Goal: Transaction & Acquisition: Purchase product/service

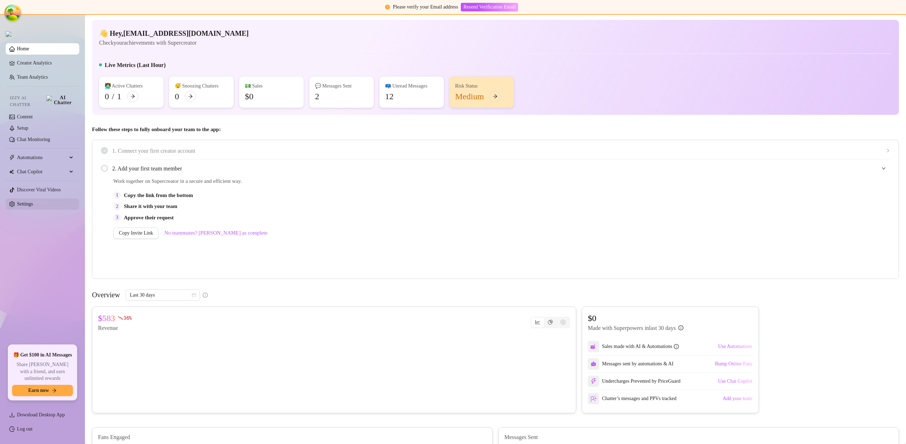
click at [33, 201] on link "Settings" at bounding box center [25, 203] width 16 height 5
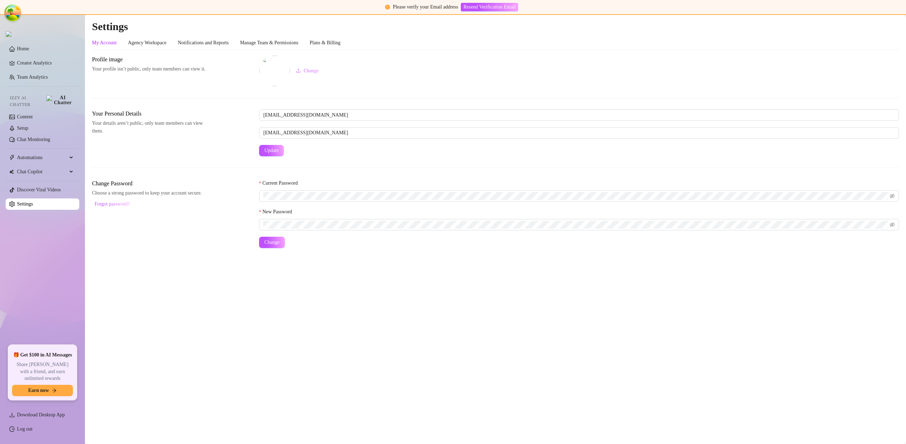
click at [33, 201] on link "Settings" at bounding box center [25, 203] width 16 height 5
click at [341, 37] on div "Plans & Billing" at bounding box center [325, 42] width 31 height 13
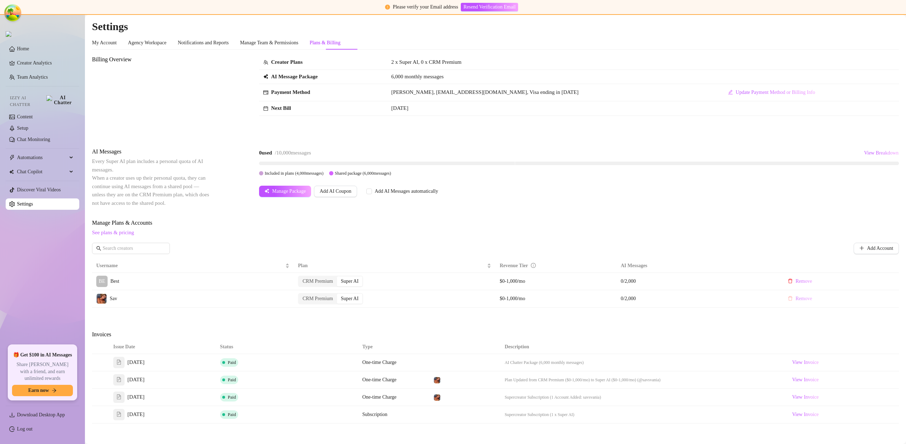
click at [802, 295] on button "Remove" at bounding box center [800, 298] width 36 height 11
click at [839, 280] on span "OK" at bounding box center [835, 280] width 7 height 6
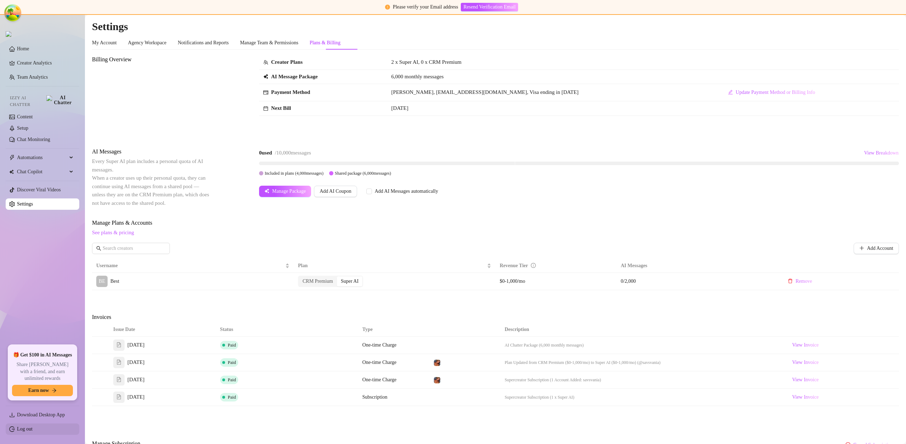
click at [33, 427] on link "Log out" at bounding box center [25, 428] width 16 height 5
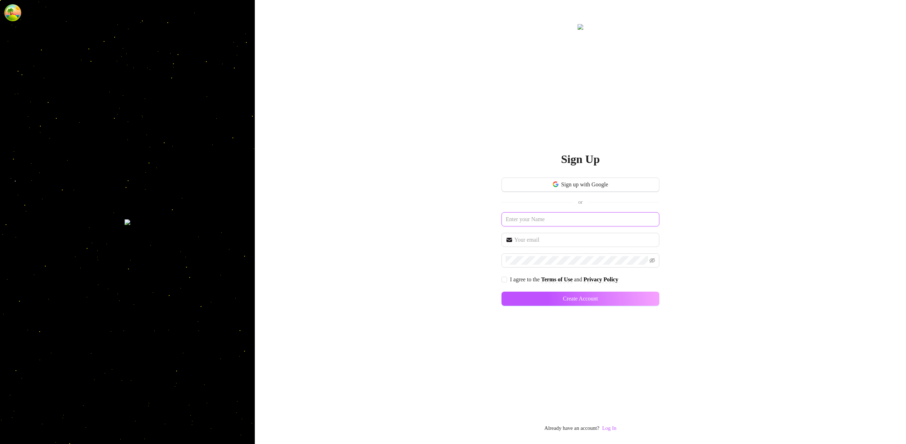
click at [548, 220] on input "text" at bounding box center [581, 219] width 158 height 14
paste input "[EMAIL_ADDRESS][DOMAIN_NAME]"
type input "[EMAIL_ADDRESS][DOMAIN_NAME]"
click at [531, 241] on input "text" at bounding box center [584, 239] width 141 height 8
paste input "[EMAIL_ADDRESS][DOMAIN_NAME]"
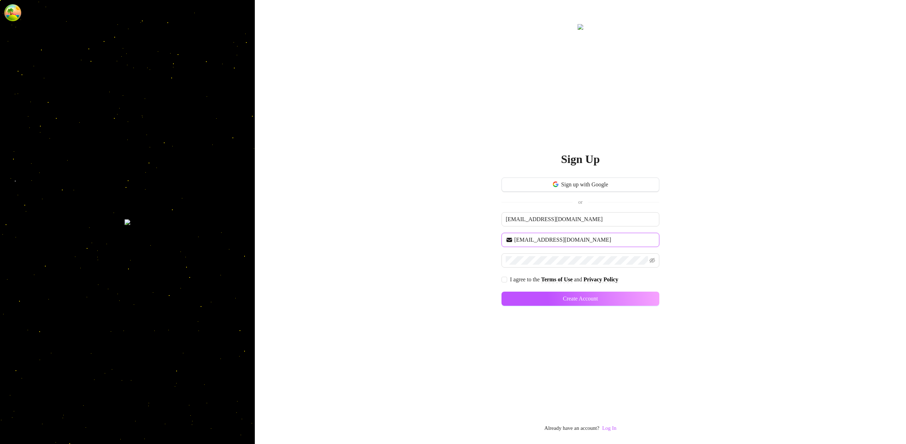
type input "[EMAIL_ADDRESS][DOMAIN_NAME]"
click at [505, 277] on input "I agree to the Terms of Use and Privacy Policy" at bounding box center [504, 279] width 5 height 5
checkbox input "true"
click at [613, 297] on button "Create Account" at bounding box center [581, 298] width 158 height 14
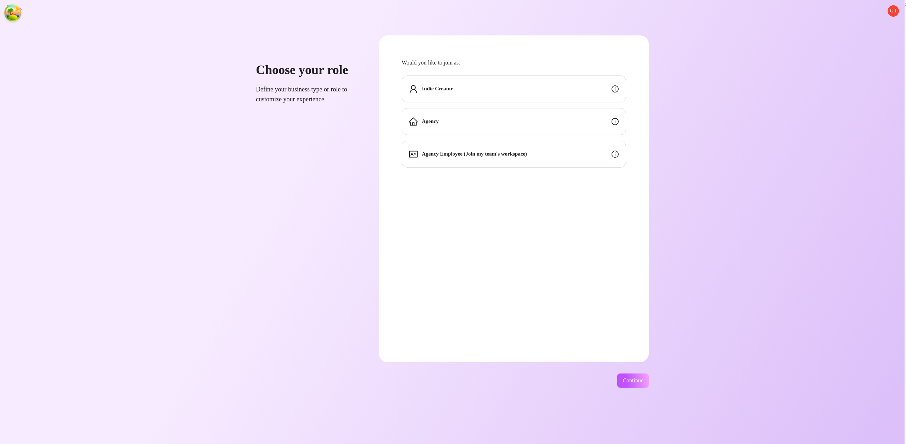
click at [546, 87] on div "Indie Creator" at bounding box center [514, 88] width 224 height 27
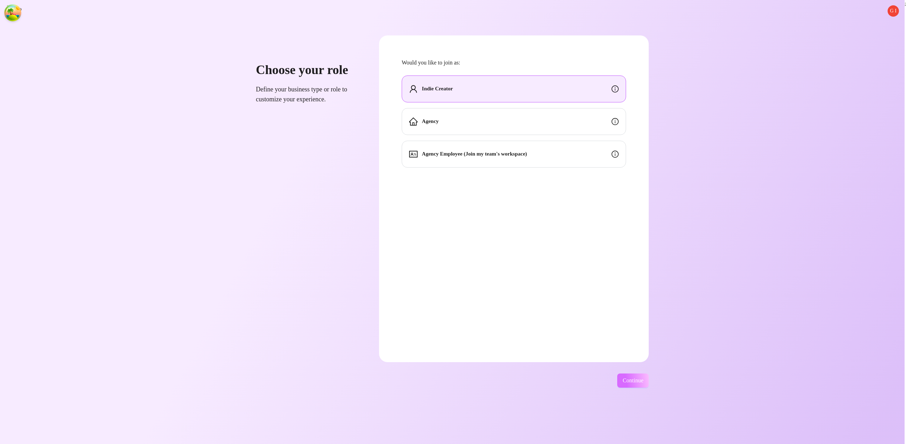
click at [642, 381] on span "Continue" at bounding box center [633, 380] width 21 height 6
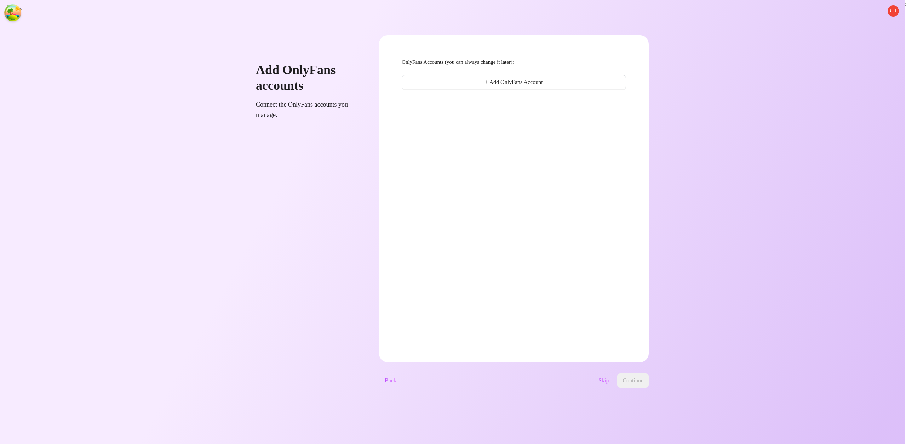
click at [609, 381] on span "Skip" at bounding box center [604, 380] width 10 height 6
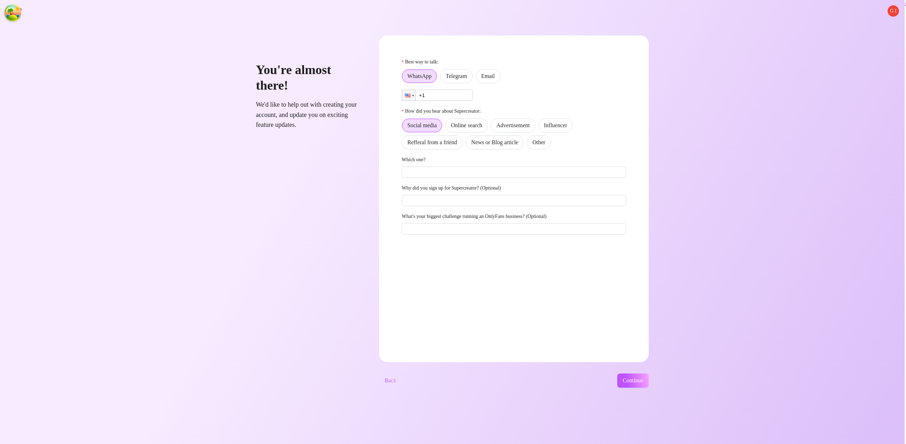
drag, startPoint x: 559, startPoint y: 142, endPoint x: 549, endPoint y: 136, distance: 11.6
click at [545, 142] on span "Other" at bounding box center [538, 142] width 13 height 6
click at [529, 144] on input "Other" at bounding box center [529, 144] width 0 height 0
click at [501, 70] on label "Email" at bounding box center [488, 76] width 25 height 14
click at [478, 78] on input "Email" at bounding box center [478, 78] width 0 height 0
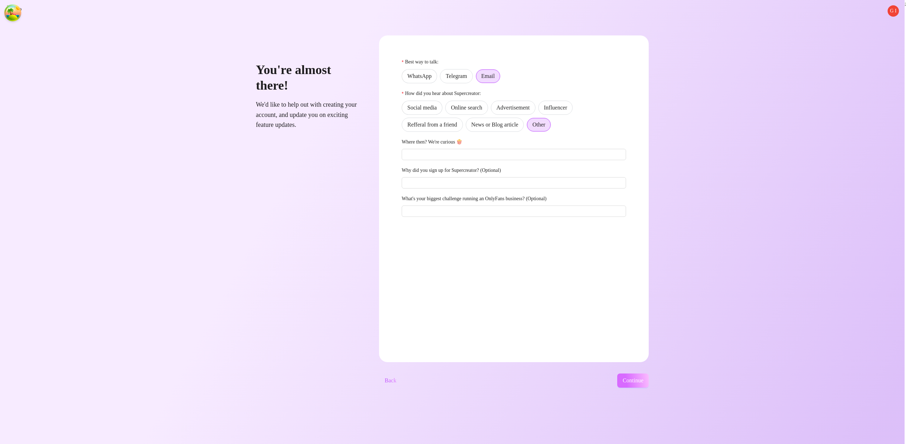
click at [644, 383] on span "Continue" at bounding box center [633, 380] width 21 height 6
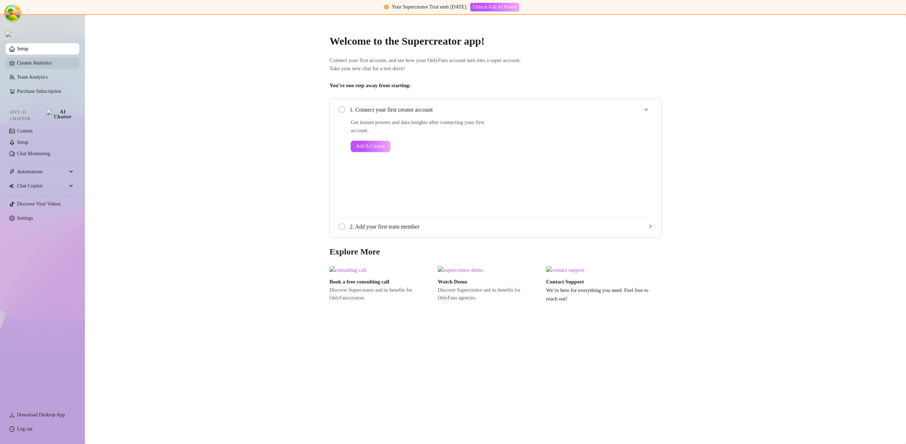
click at [37, 65] on link "Creator Analytics" at bounding box center [45, 62] width 57 height 11
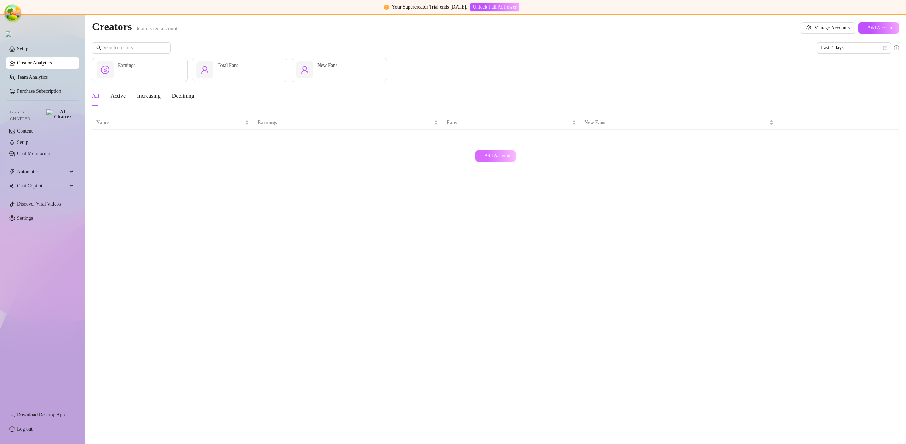
click at [497, 159] on button "+ Add Account" at bounding box center [495, 155] width 41 height 11
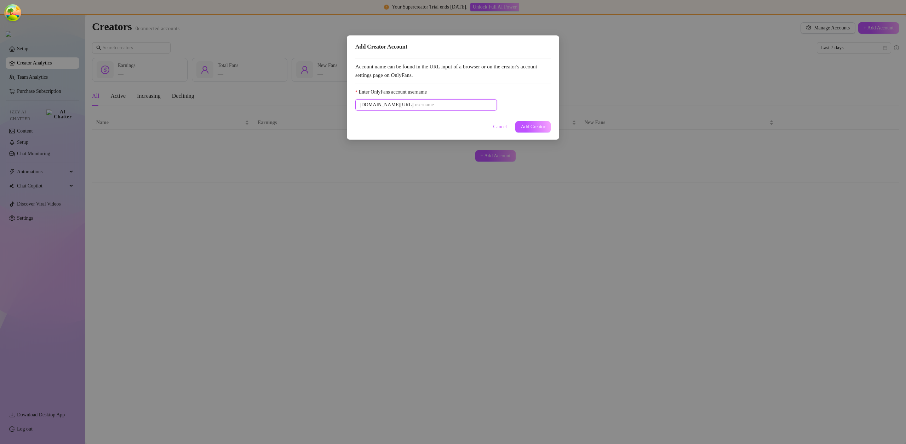
paste input "u21892667nice"
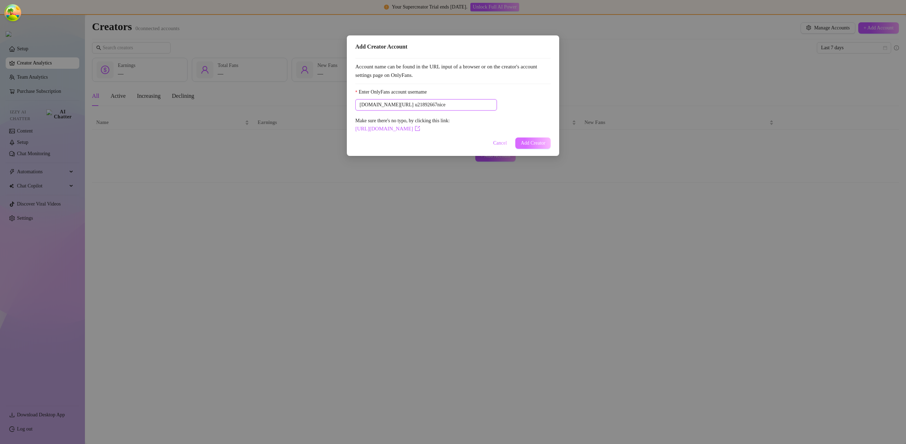
type input "u21892667nice"
click at [539, 142] on span "Add Creator" at bounding box center [533, 143] width 25 height 6
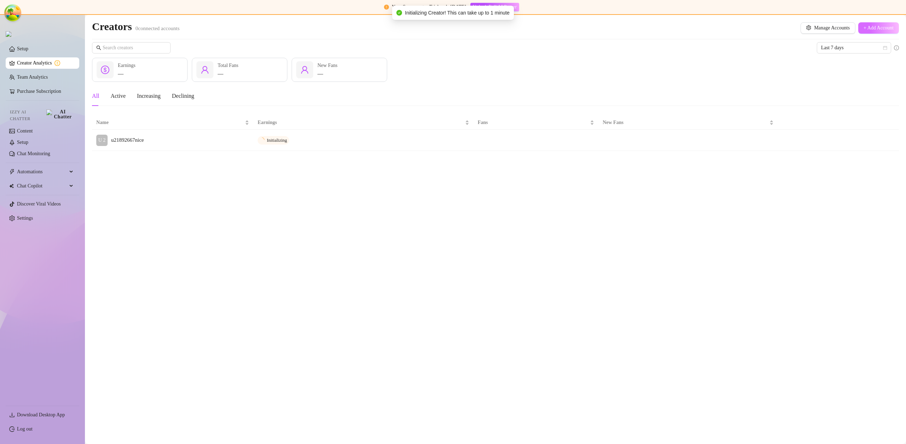
click at [866, 32] on button "+ Add Account" at bounding box center [879, 27] width 41 height 11
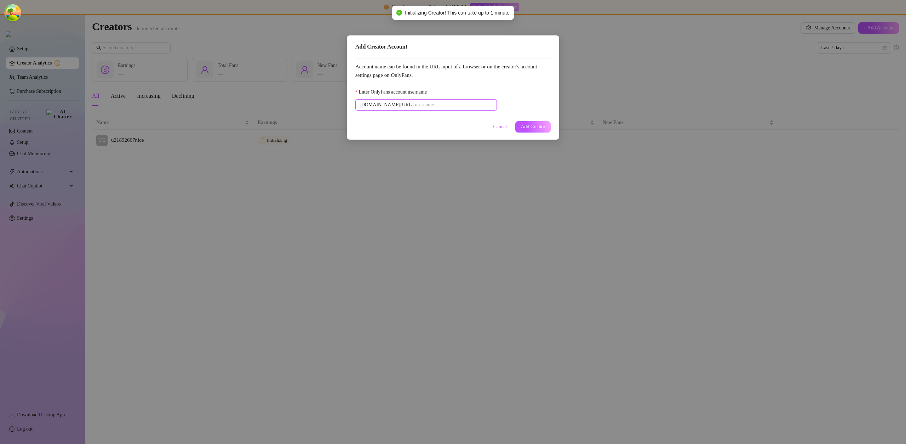
paste input "savsvania"
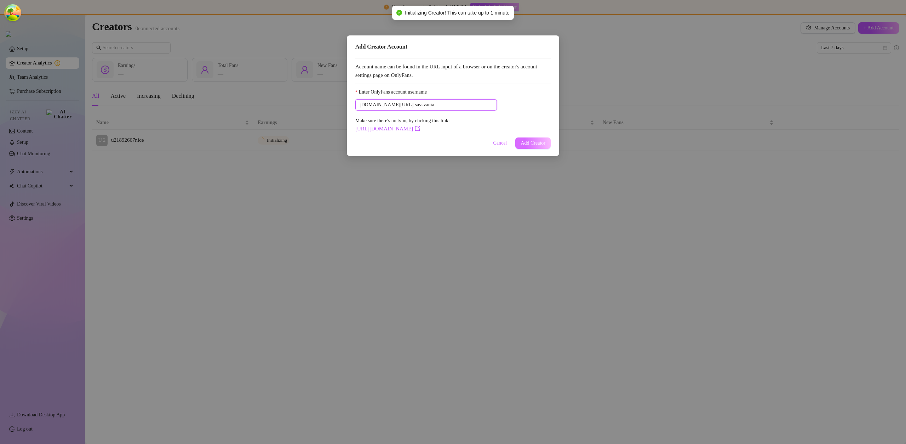
type input "savsvania"
click at [541, 137] on button "Add Creator" at bounding box center [532, 142] width 35 height 11
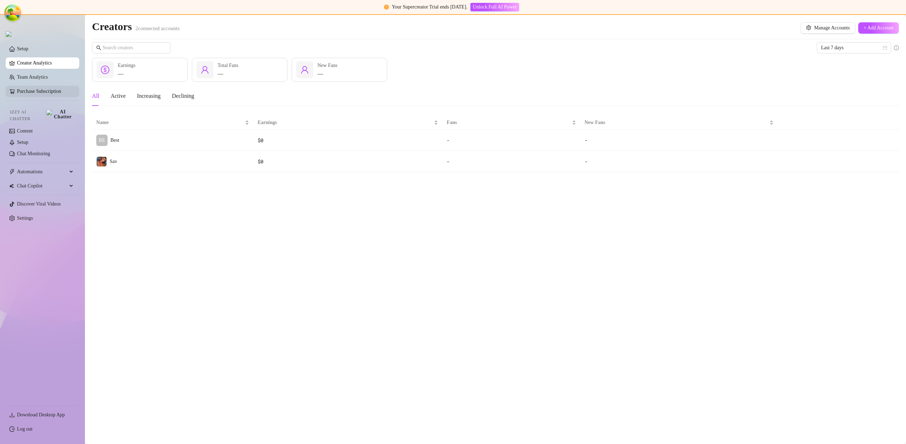
click at [47, 88] on link "Purchase Subscription" at bounding box center [45, 91] width 57 height 11
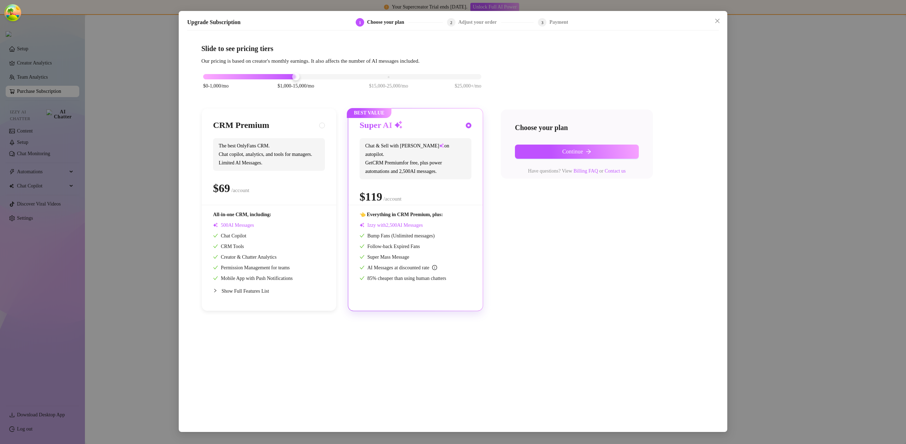
click at [357, 147] on div "BEST VALUE Super AI Chat & Sell with Izzy on autopilot. Get CRM Premium for fre…" at bounding box center [415, 209] width 135 height 202
drag, startPoint x: 282, startPoint y: 147, endPoint x: 333, endPoint y: 148, distance: 51.0
click at [283, 147] on span "The best OnlyFans CRM. Chat copilot, analytics, and tools for managers. Limited…" at bounding box center [269, 154] width 112 height 33
radio input "true"
radio input "false"
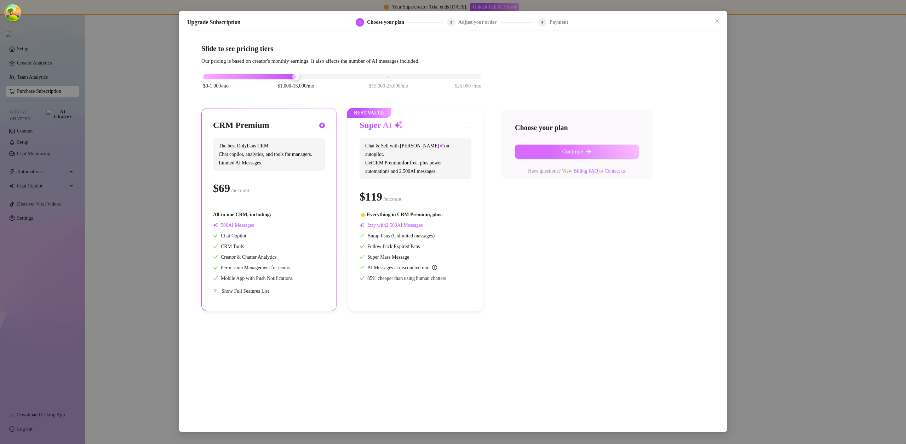
click at [545, 149] on button "Continue" at bounding box center [577, 151] width 124 height 14
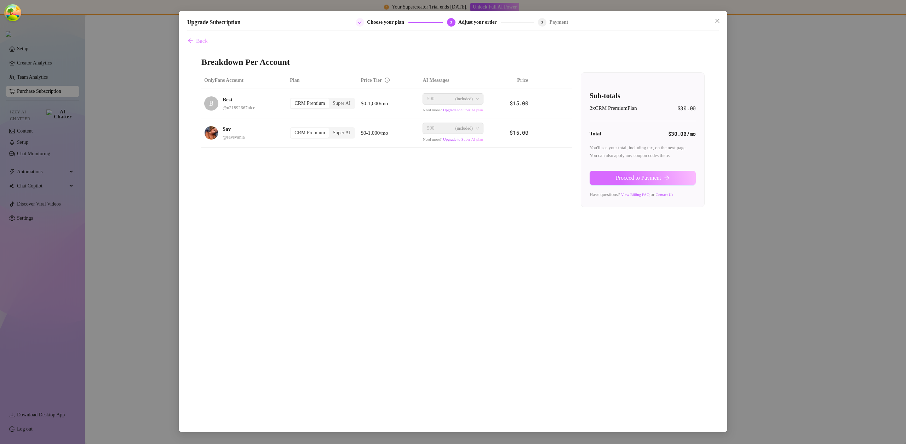
click at [636, 179] on span "Proceed to Payment" at bounding box center [638, 178] width 45 height 6
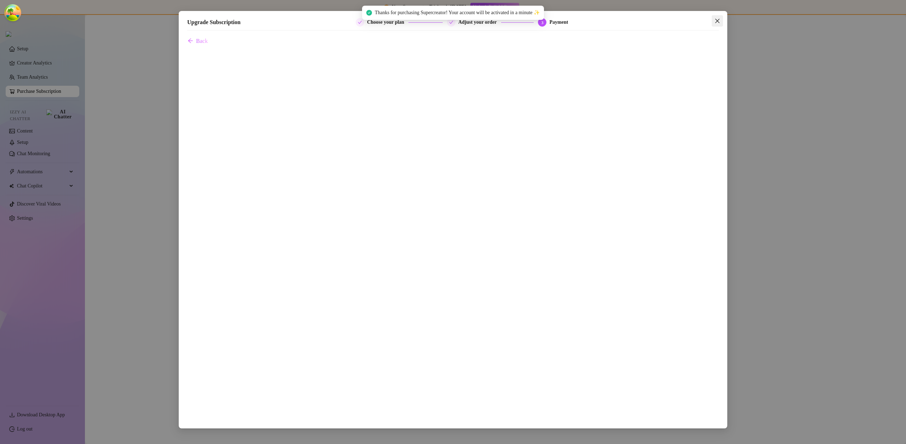
click at [717, 21] on icon "close" at bounding box center [718, 21] width 6 height 6
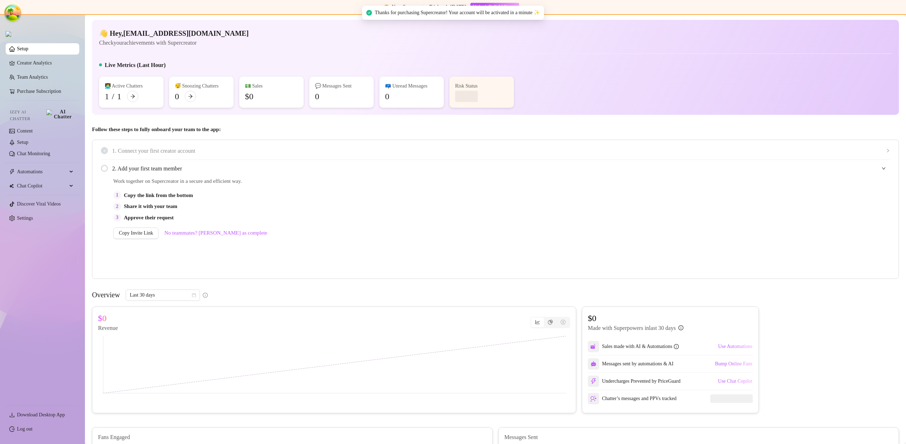
click at [33, 217] on link "Settings" at bounding box center [25, 217] width 16 height 5
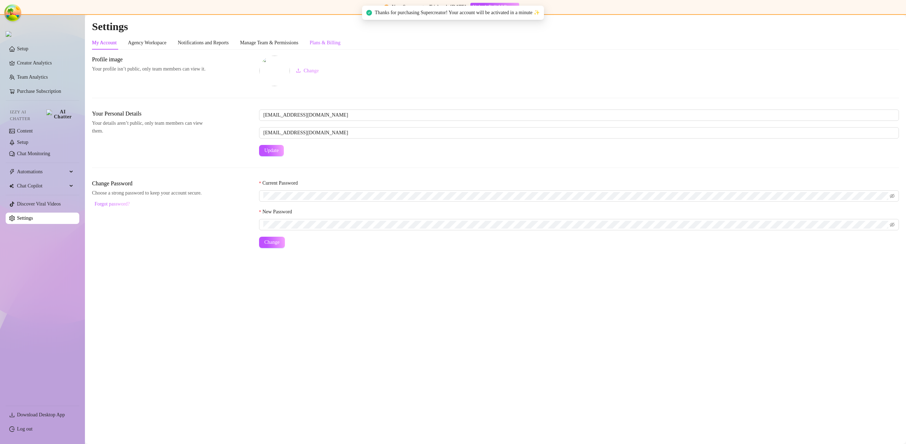
click at [339, 41] on div "Plans & Billing" at bounding box center [325, 43] width 31 height 8
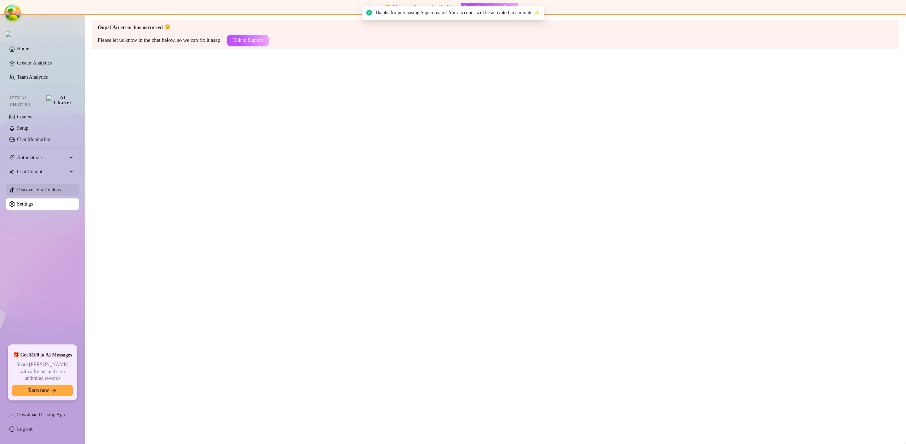
click at [48, 187] on link "Discover Viral Videos" at bounding box center [39, 189] width 44 height 5
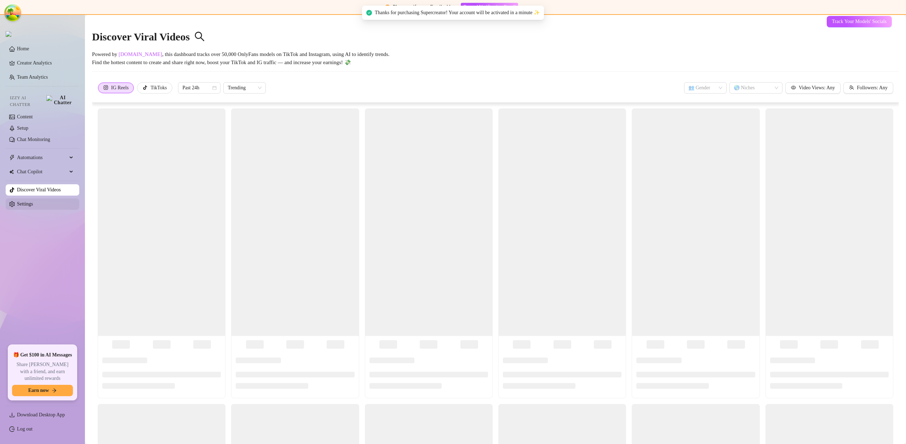
click at [33, 201] on link "Settings" at bounding box center [25, 203] width 16 height 5
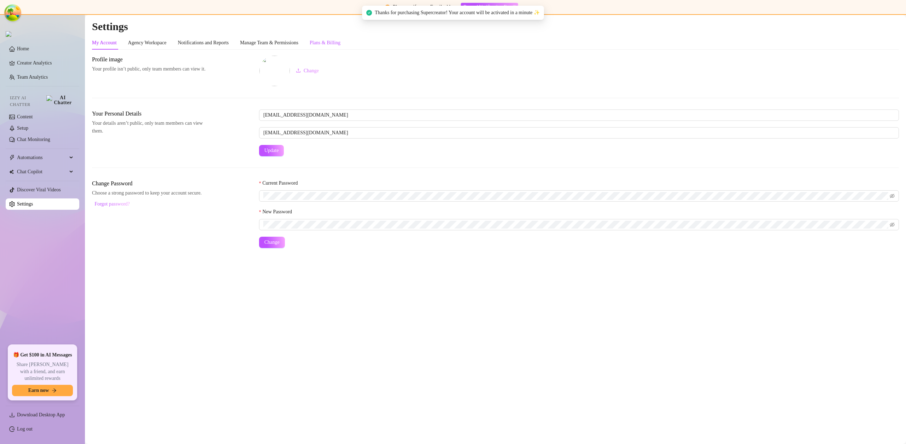
click at [335, 41] on div "Plans & Billing" at bounding box center [325, 43] width 31 height 8
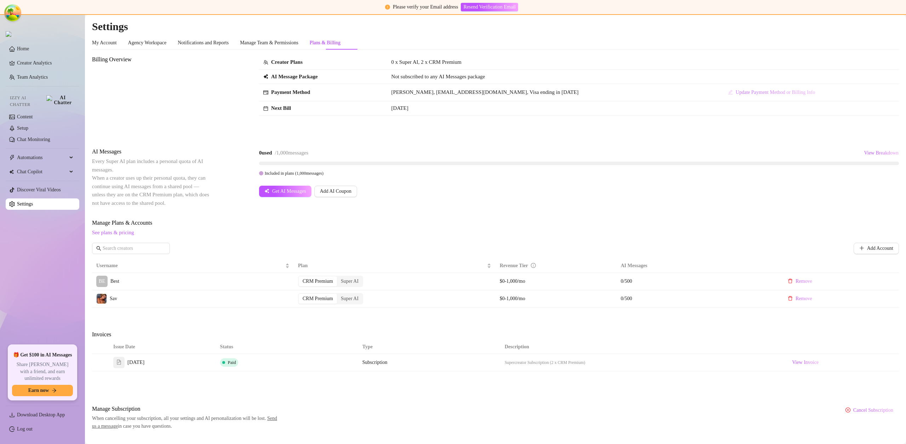
click at [736, 93] on span "Update Payment Method or Billing Info" at bounding box center [775, 93] width 79 height 6
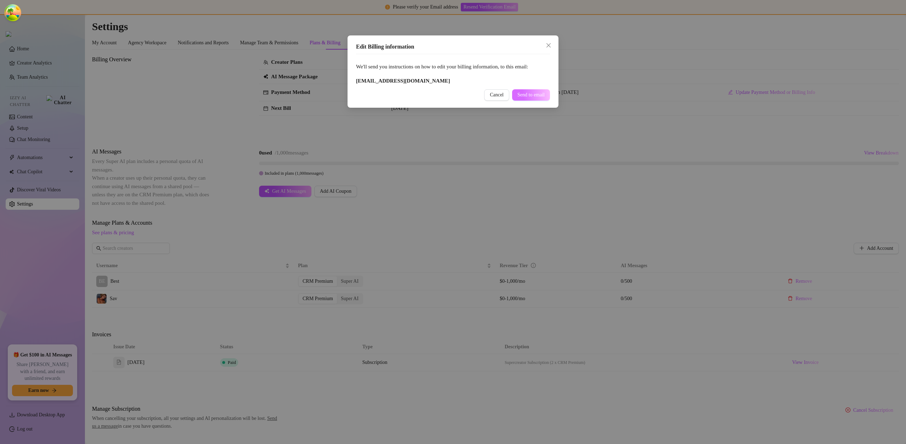
click at [536, 96] on span "Send to email" at bounding box center [531, 95] width 27 height 6
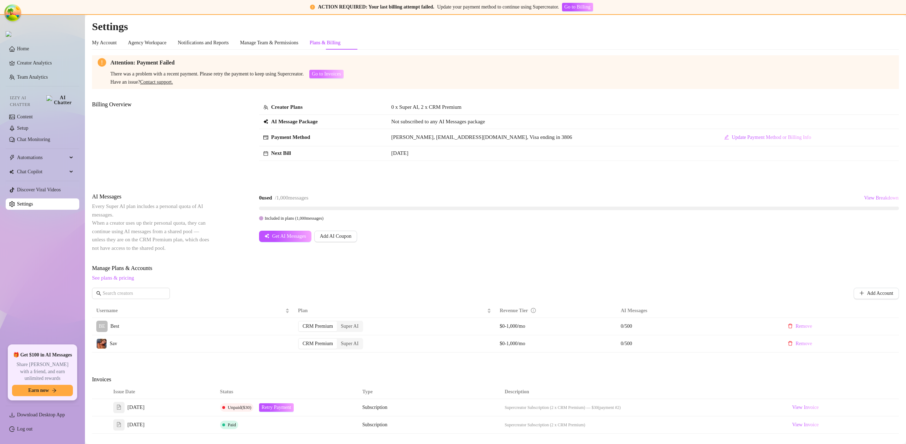
click at [341, 72] on span "Go to Invoices" at bounding box center [326, 74] width 29 height 6
click at [341, 74] on span "Go to Invoices" at bounding box center [326, 74] width 29 height 6
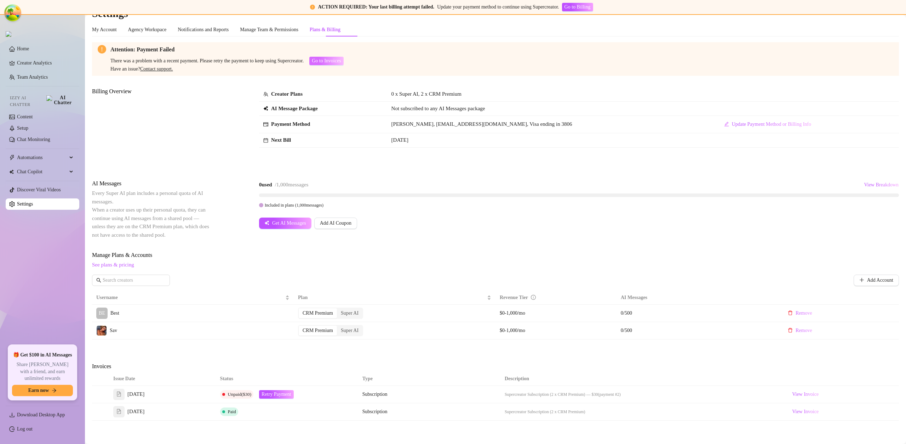
click at [343, 64] on button "Go to Invoices" at bounding box center [326, 61] width 34 height 8
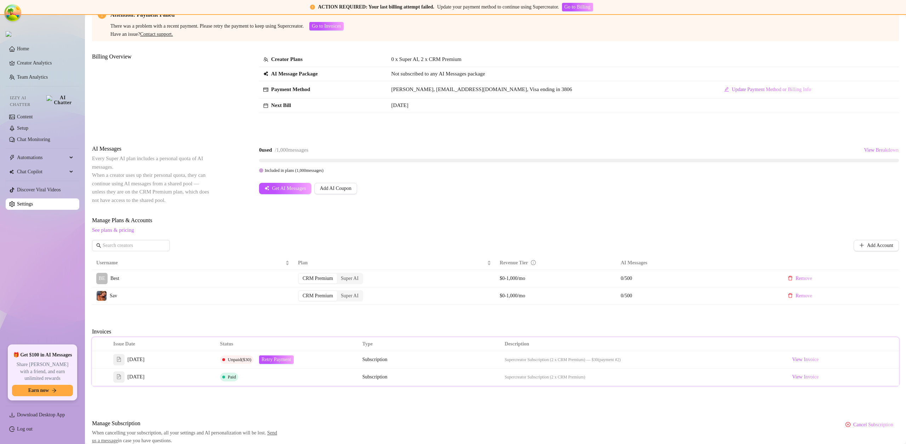
scroll to position [78, 0]
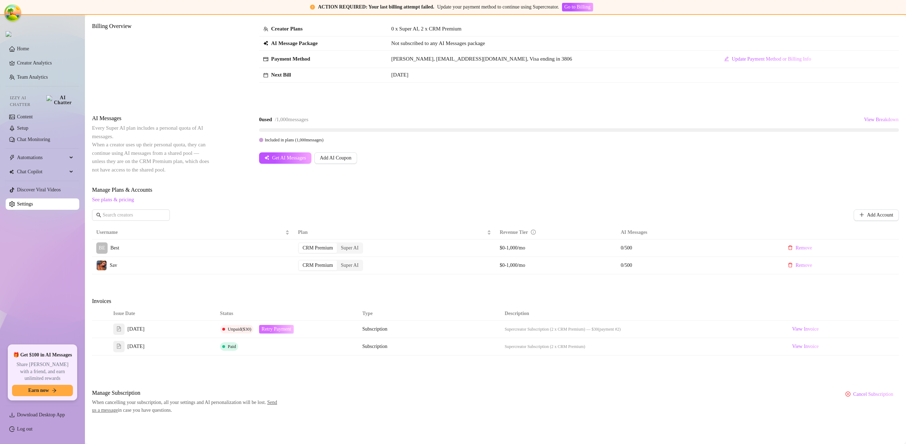
click at [270, 327] on span "Retry Payment" at bounding box center [277, 329] width 30 height 6
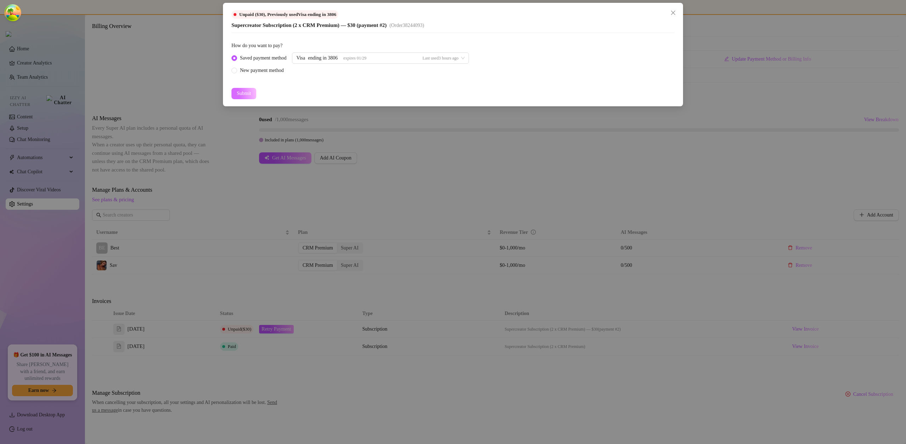
click at [251, 95] on span "Submit" at bounding box center [244, 94] width 14 height 6
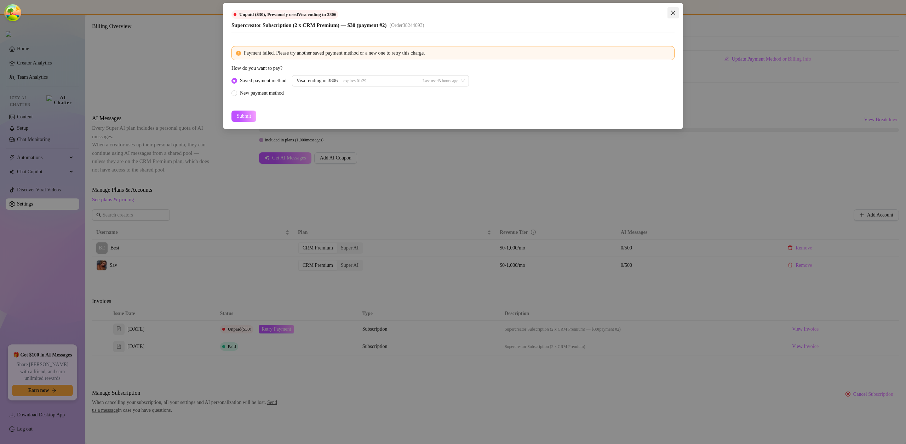
click at [676, 8] on button "Close" at bounding box center [673, 12] width 11 height 11
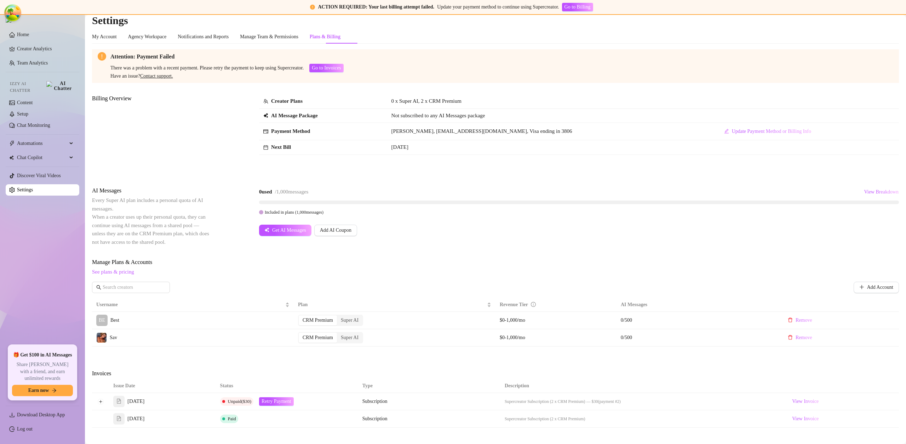
scroll to position [12, 0]
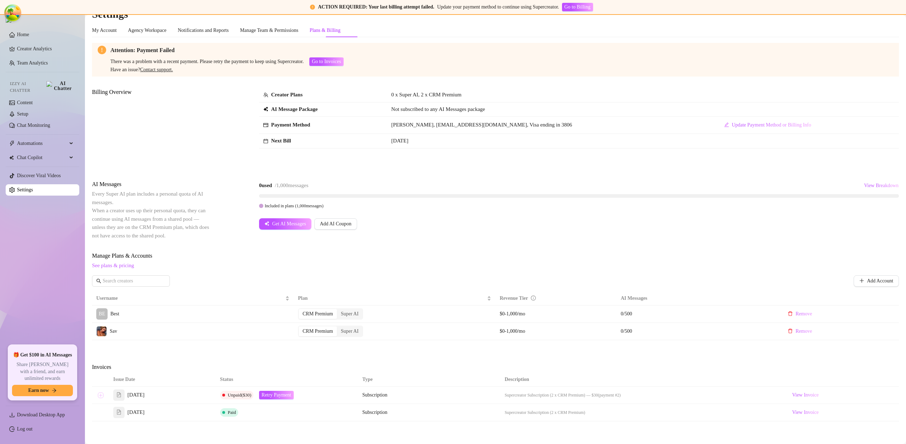
click at [102, 395] on button "Expand row" at bounding box center [101, 395] width 6 height 6
click at [102, 395] on button "Collapse row" at bounding box center [101, 395] width 6 height 6
click at [280, 395] on span "Retry Payment" at bounding box center [277, 395] width 30 height 6
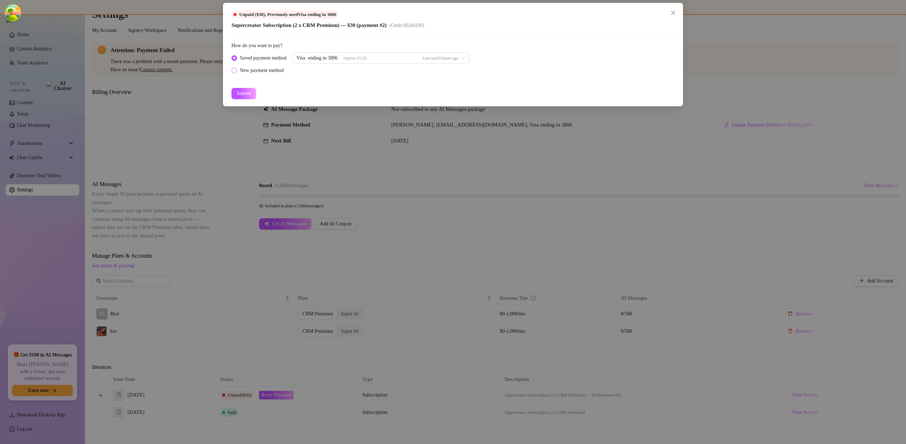
click at [252, 70] on div "New payment method" at bounding box center [262, 71] width 44 height 8
click at [236, 70] on input "New payment method" at bounding box center [234, 71] width 3 height 5
radio input "true"
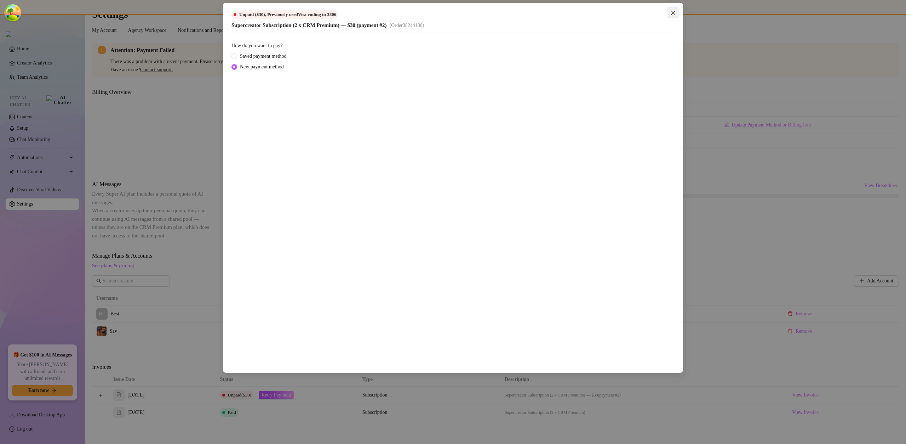
click at [677, 8] on button "Close" at bounding box center [673, 12] width 11 height 11
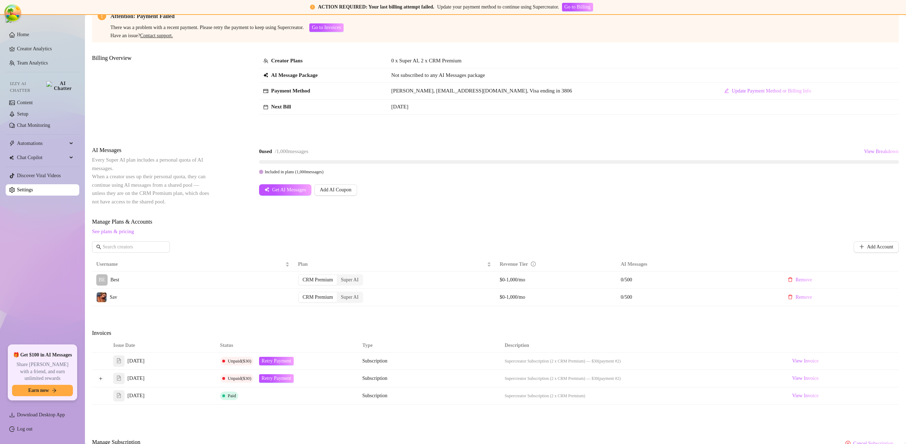
scroll to position [75, 0]
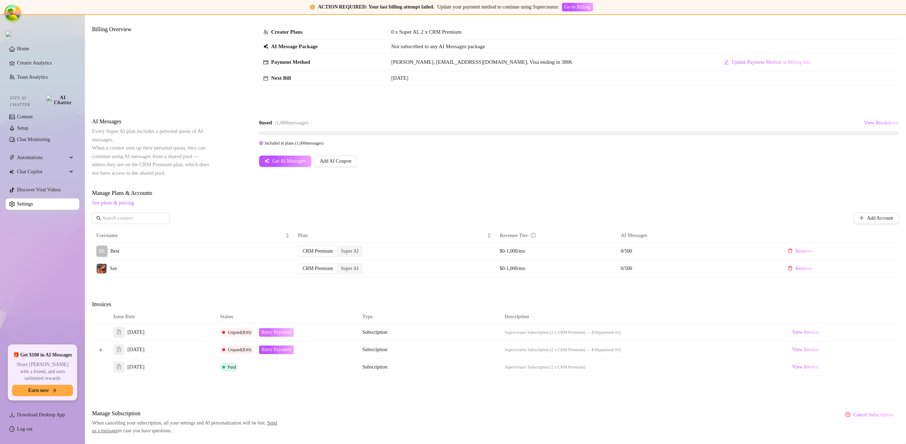
click at [284, 333] on span "Retry Payment" at bounding box center [277, 332] width 30 height 6
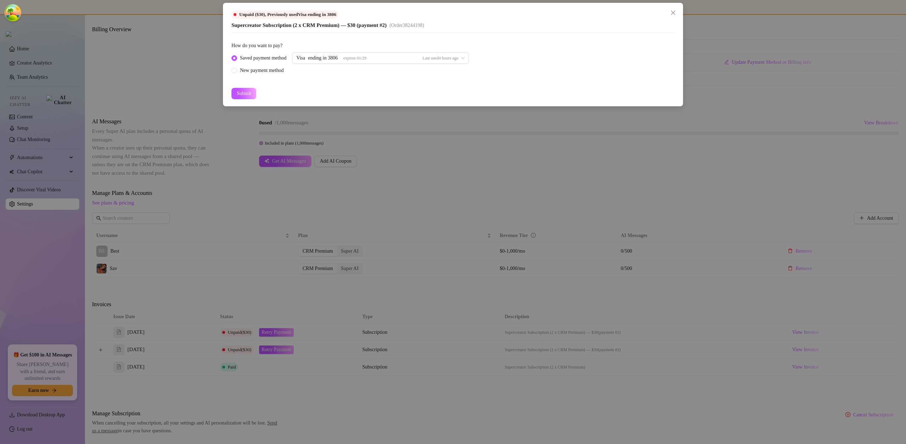
click at [273, 74] on form "How do you want to pay? Saved payment method Visa ending in 3806 expires 01/29 …" at bounding box center [453, 70] width 443 height 57
click at [272, 73] on div "New payment method" at bounding box center [262, 71] width 44 height 8
click at [236, 73] on input "New payment method" at bounding box center [234, 71] width 3 height 5
radio input "true"
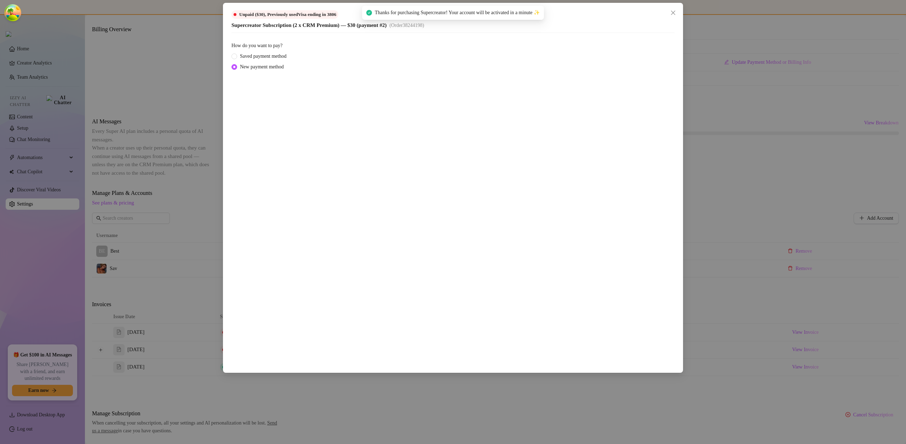
click at [681, 12] on div "Unpaid ($30) , Previously used Visa ending in 3806 Supercreator Subscription (2…" at bounding box center [453, 188] width 460 height 370
click at [674, 11] on icon "close" at bounding box center [673, 13] width 4 height 4
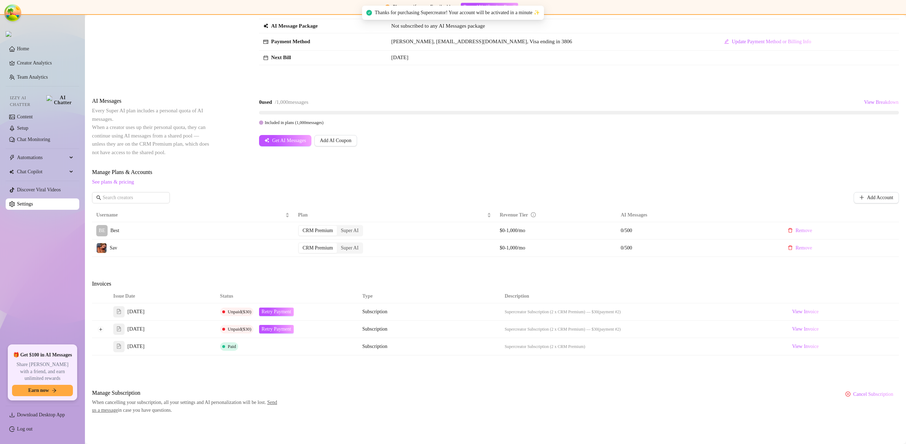
scroll to position [30, 0]
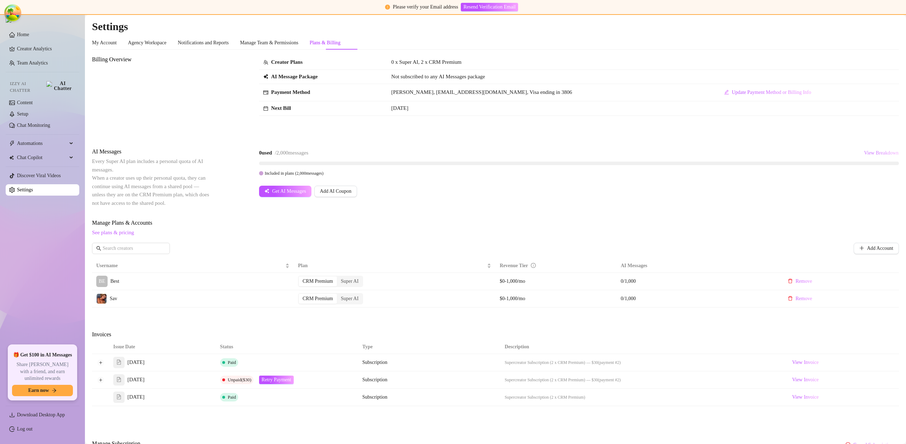
click at [864, 155] on span "View Breakdown" at bounding box center [881, 153] width 35 height 6
click at [866, 151] on span "View Breakdown" at bounding box center [881, 153] width 35 height 6
click at [868, 189] on div "BE Best 0 / 1,000 used" at bounding box center [821, 186] width 110 height 8
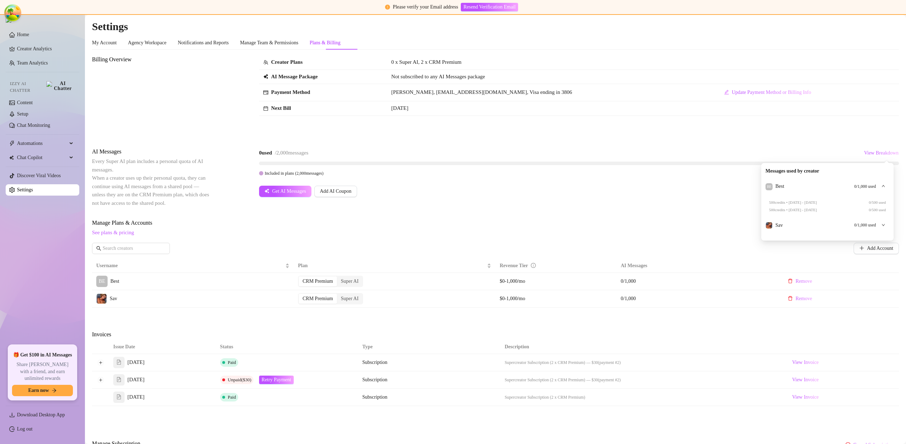
click at [868, 188] on span "0 / 1,000 used" at bounding box center [866, 186] width 22 height 7
click at [799, 140] on div "Billing Overview Creator Plans 0 x Super AI, 2 x CRM Premium AI Message Package…" at bounding box center [495, 259] width 807 height 409
click at [101, 365] on button "Expand row" at bounding box center [101, 362] width 6 height 6
click at [101, 365] on button "Collapse row" at bounding box center [101, 362] width 6 height 6
click at [103, 382] on button "Expand row" at bounding box center [101, 380] width 6 height 6
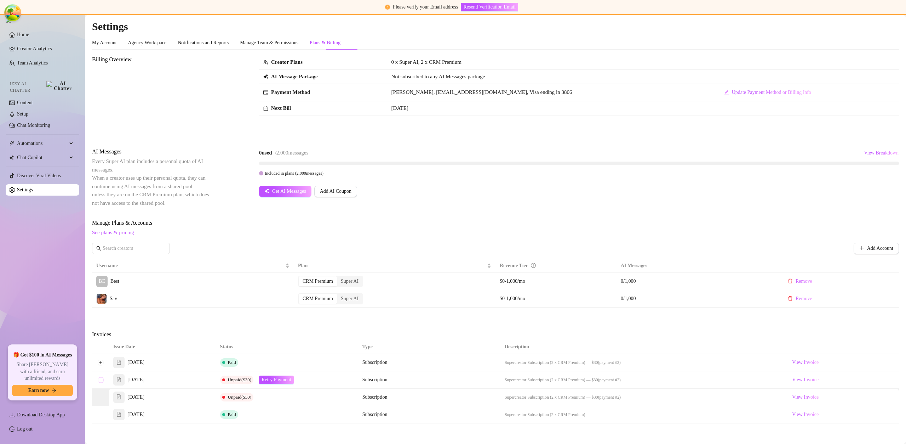
click at [102, 381] on button "Collapse row" at bounding box center [101, 380] width 6 height 6
click at [732, 93] on span "Update Payment Method or Billing Info" at bounding box center [771, 93] width 79 height 6
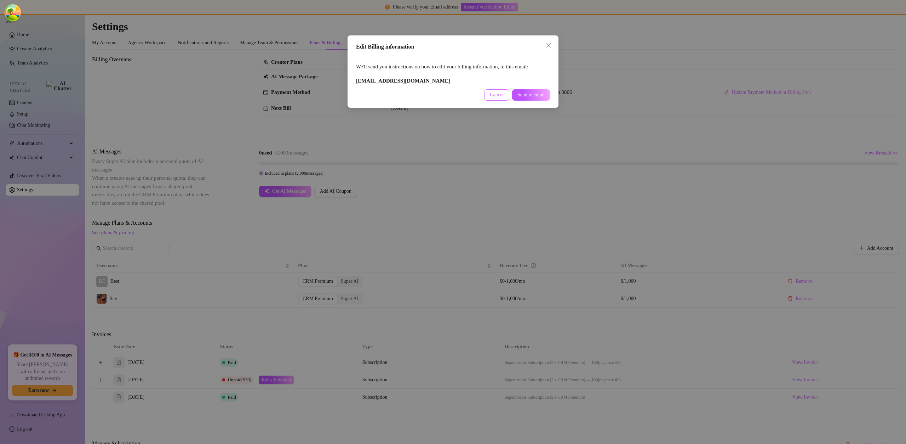
click at [491, 98] on button "Cancel" at bounding box center [496, 94] width 25 height 11
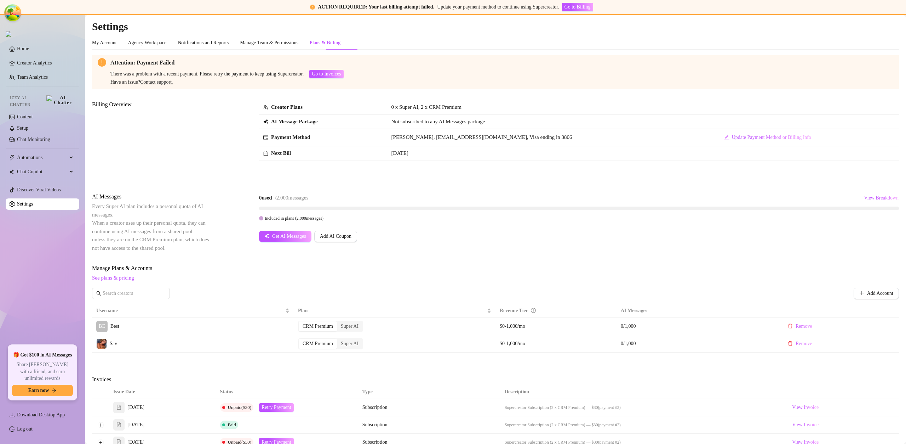
click at [660, 242] on div "AI Messages Every Super AI plan includes a personal quota of AI messages. When …" at bounding box center [495, 222] width 807 height 60
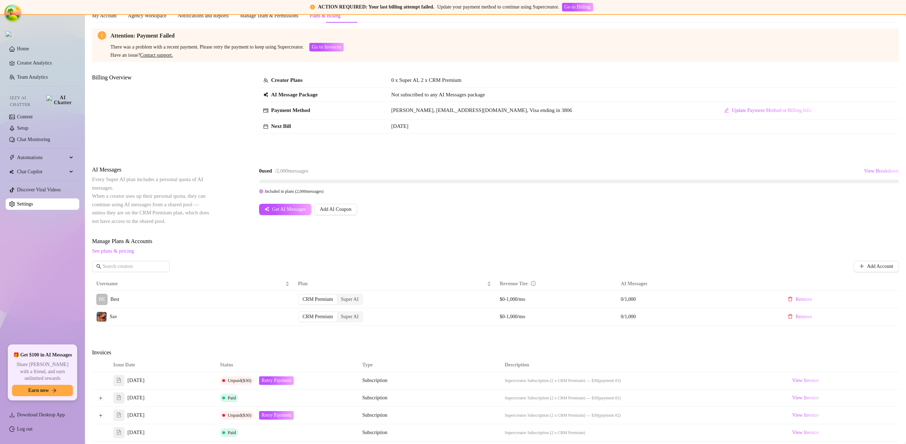
scroll to position [59, 0]
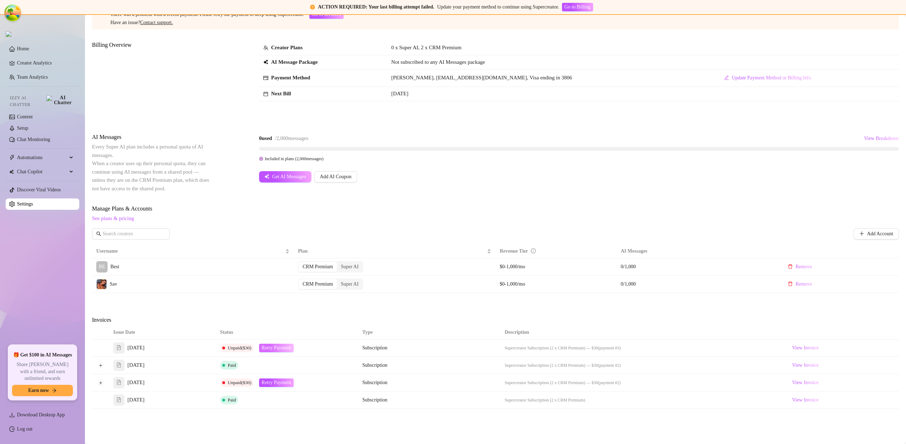
click at [276, 348] on span "Retry Payment" at bounding box center [277, 348] width 30 height 6
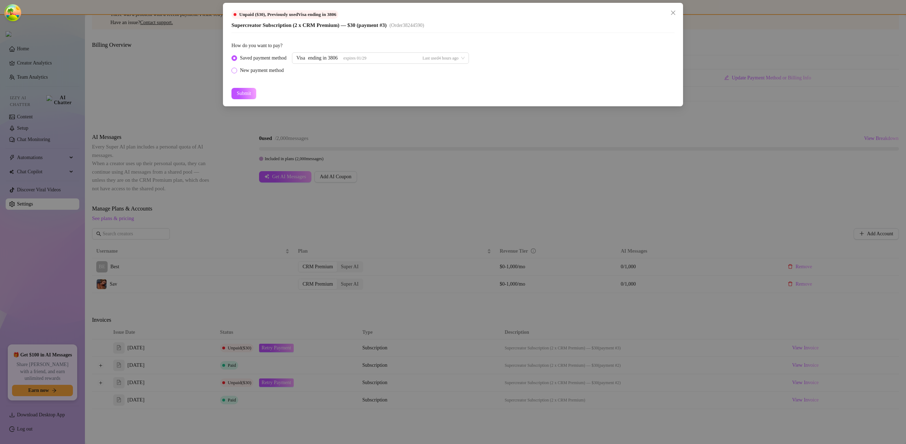
click at [280, 70] on div "New payment method" at bounding box center [262, 71] width 44 height 8
click at [236, 70] on input "New payment method" at bounding box center [234, 71] width 3 height 5
radio input "true"
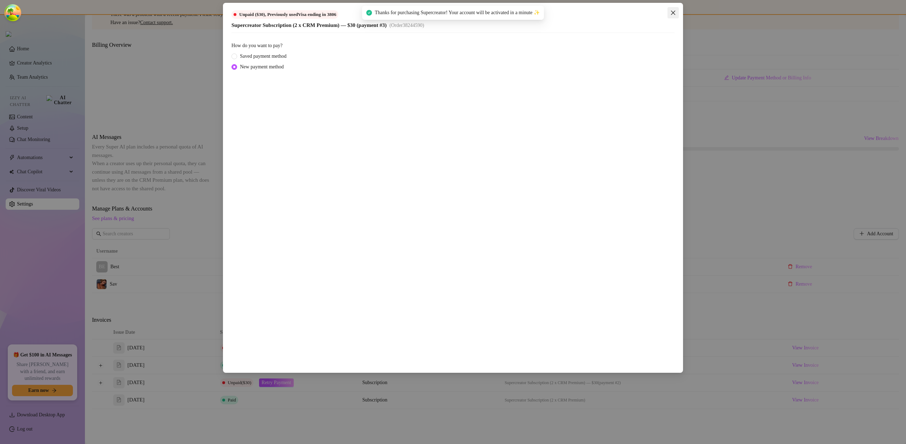
click at [674, 11] on icon "close" at bounding box center [673, 13] width 4 height 4
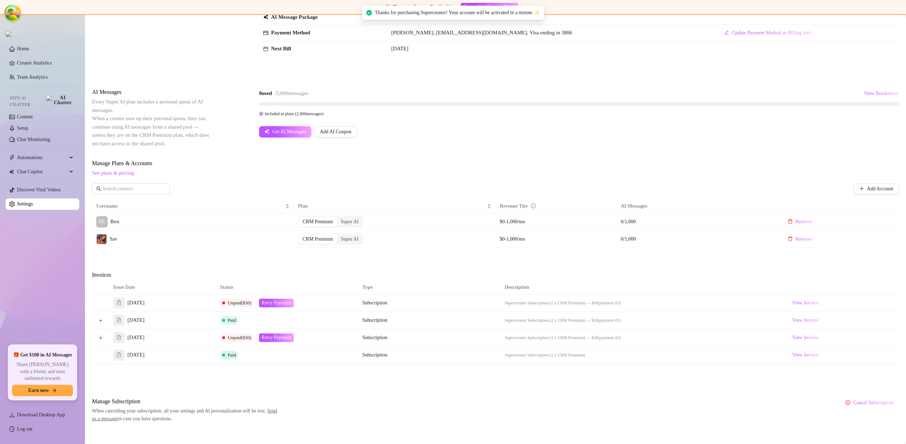
scroll to position [15, 0]
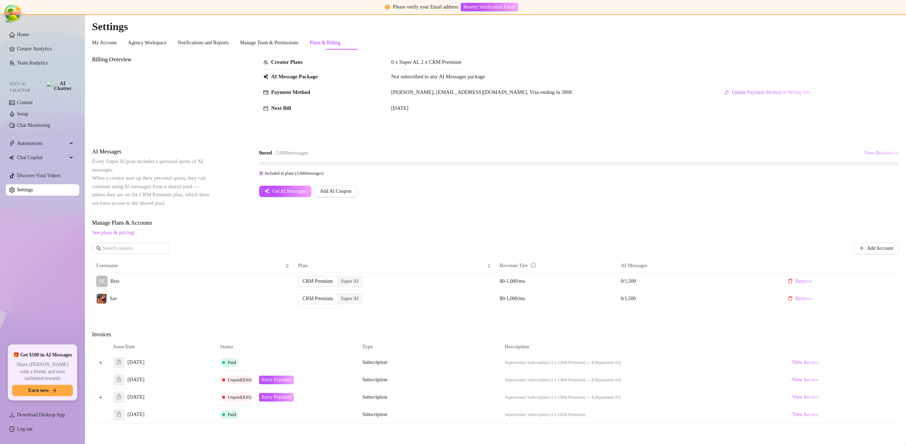
click at [868, 151] on span "View Breakdown" at bounding box center [881, 153] width 35 height 6
click at [855, 189] on span "0 / 1,500 used" at bounding box center [866, 186] width 22 height 7
click at [856, 187] on span "0 / 1,500 used" at bounding box center [866, 186] width 22 height 7
click at [871, 196] on div "Sav 0 / 1,500 used" at bounding box center [821, 200] width 110 height 8
click at [871, 197] on span "0 / 1,500 used" at bounding box center [866, 200] width 22 height 7
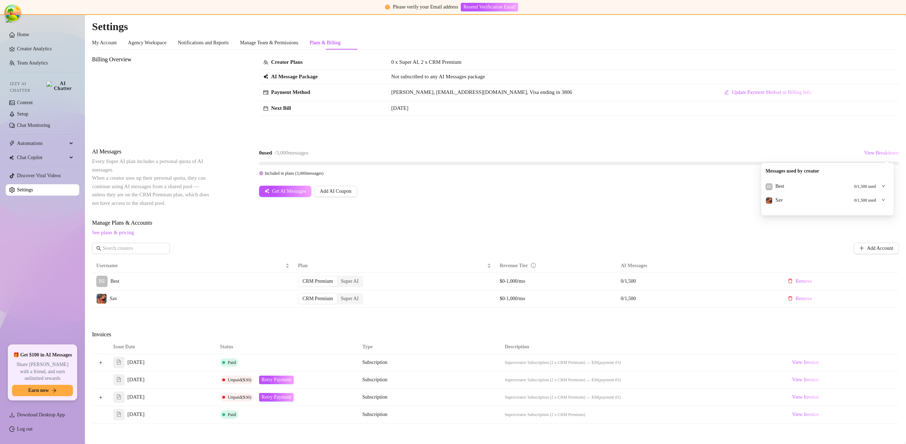
click at [870, 185] on div "0 used / 3,000 messages View Breakdown Included in plans ( 3,000 messages) Get …" at bounding box center [579, 172] width 640 height 50
click at [870, 156] on button "View Breakdown" at bounding box center [881, 152] width 35 height 11
click at [872, 184] on span "0 / 1,500 used" at bounding box center [866, 186] width 22 height 7
click at [867, 123] on div "Billing Overview Creator Plans 0 x Super AI, 2 x CRM Premium AI Message Package…" at bounding box center [495, 95] width 807 height 81
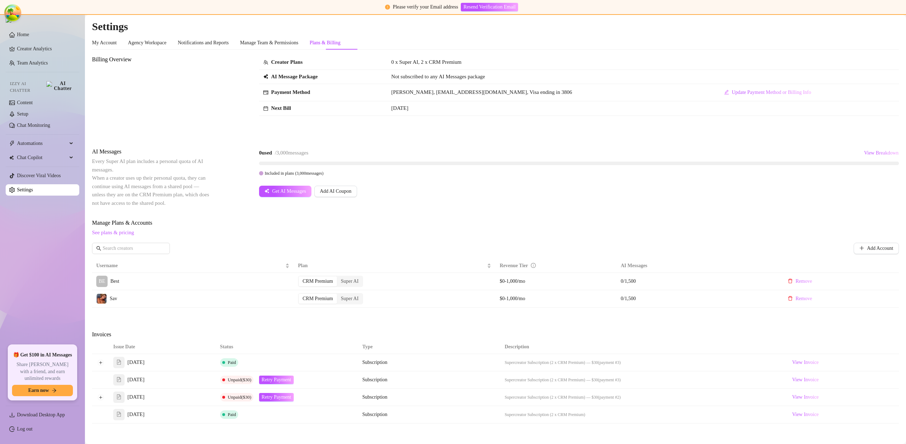
click at [866, 122] on div "Billing Overview Creator Plans 0 x Super AI, 2 x CRM Premium AI Message Package…" at bounding box center [495, 95] width 807 height 81
click at [732, 91] on span "Update Payment Method or Billing Info" at bounding box center [771, 93] width 79 height 6
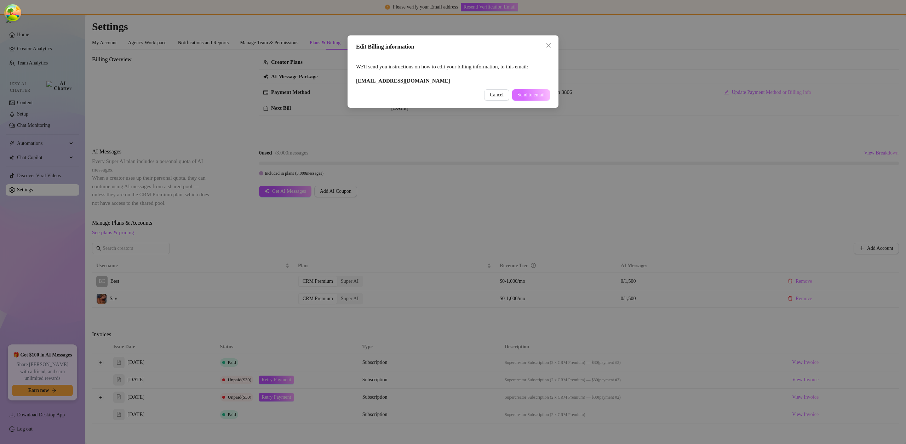
click at [519, 96] on span "Send to email" at bounding box center [531, 95] width 27 height 6
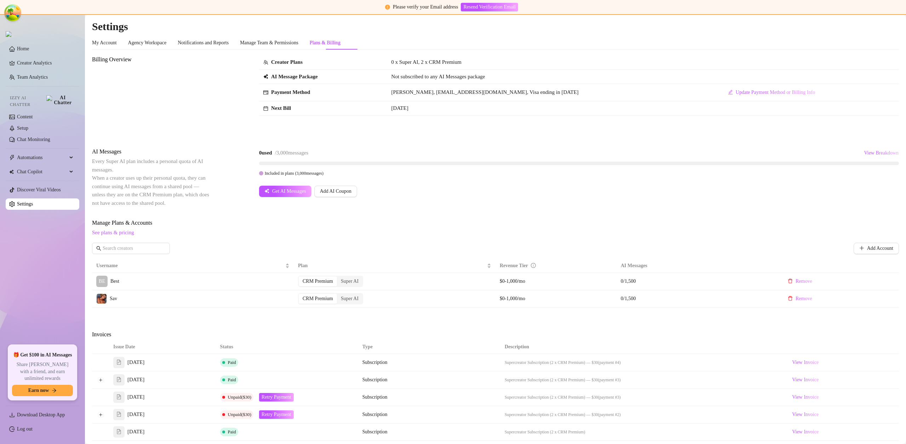
click at [671, 2] on div "Please verify your Email address Resend Verification Email" at bounding box center [453, 7] width 906 height 15
click at [350, 301] on div "Super AI" at bounding box center [349, 299] width 25 height 10
click at [339, 295] on input "Super AI" at bounding box center [339, 295] width 0 height 0
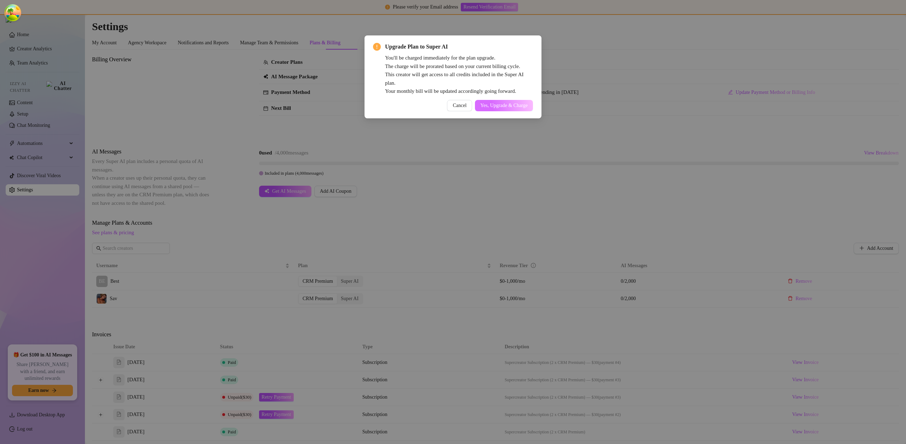
click at [514, 103] on span "Yes, Upgrade & Charge" at bounding box center [503, 106] width 47 height 6
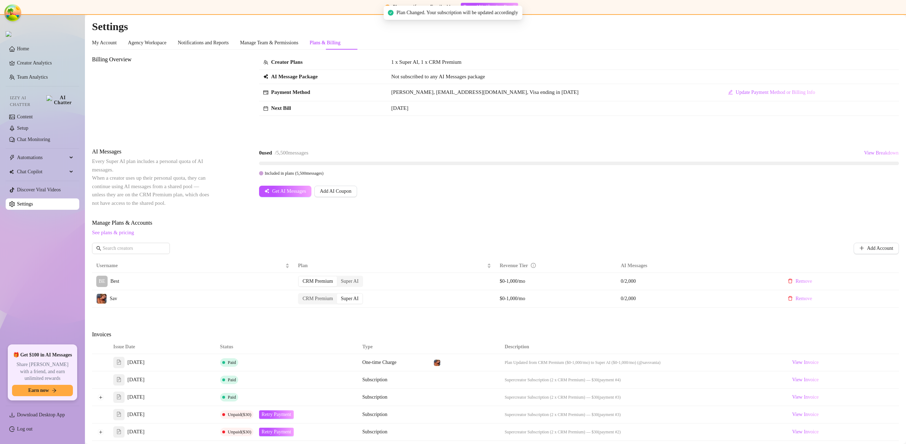
drag, startPoint x: 548, startPoint y: 125, endPoint x: 565, endPoint y: 126, distance: 16.6
click at [548, 125] on div "Billing Overview Creator Plans 1 x Super AI, 1 x CRM Premium AI Message Package…" at bounding box center [495, 95] width 807 height 81
click at [867, 150] on span "View Breakdown" at bounding box center [881, 153] width 35 height 6
click at [811, 130] on div "Billing Overview Creator Plans 1 x Super AI, 1 x CRM Premium AI Message Package…" at bounding box center [495, 95] width 807 height 81
click at [869, 154] on span "View Breakdown" at bounding box center [881, 153] width 35 height 6
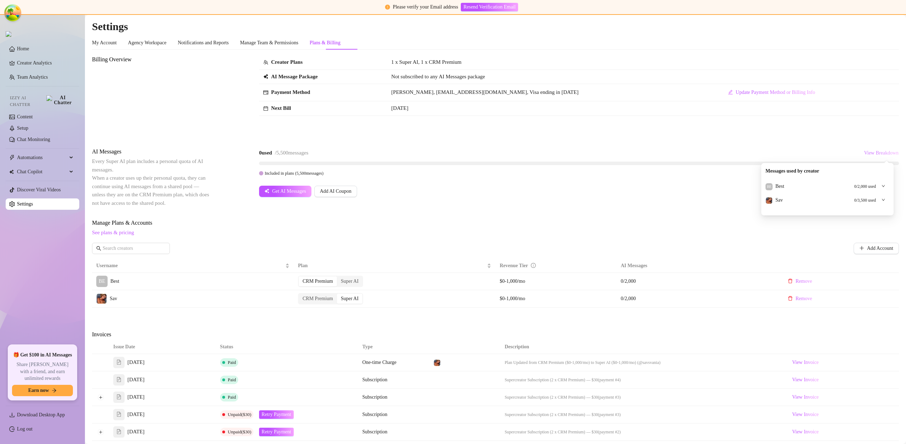
click at [868, 153] on span "View Breakdown" at bounding box center [881, 153] width 35 height 6
click at [275, 192] on span "Get AI Messages" at bounding box center [289, 191] width 34 height 6
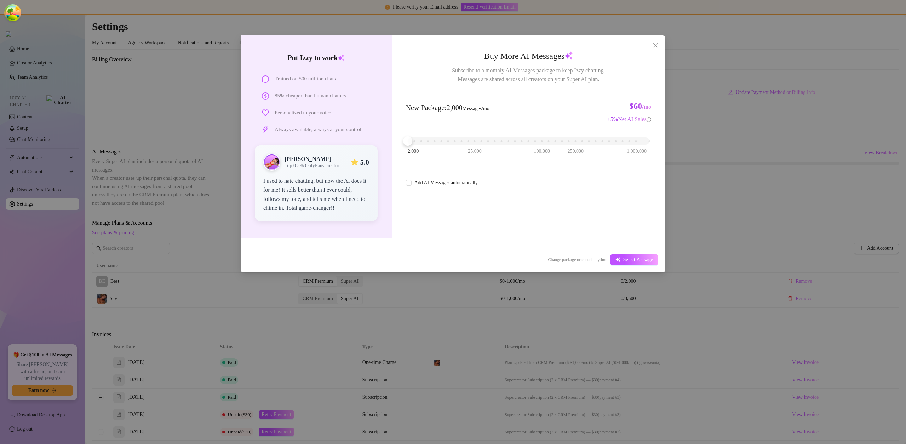
click at [424, 146] on div "2,000 25,000 100,000 250,000 1,000,000+" at bounding box center [528, 141] width 245 height 19
click at [424, 140] on div "2,000 25,000 100,000 250,000 1,000,000+" at bounding box center [529, 138] width 242 height 4
click at [623, 257] on span "Select Package" at bounding box center [638, 260] width 30 height 6
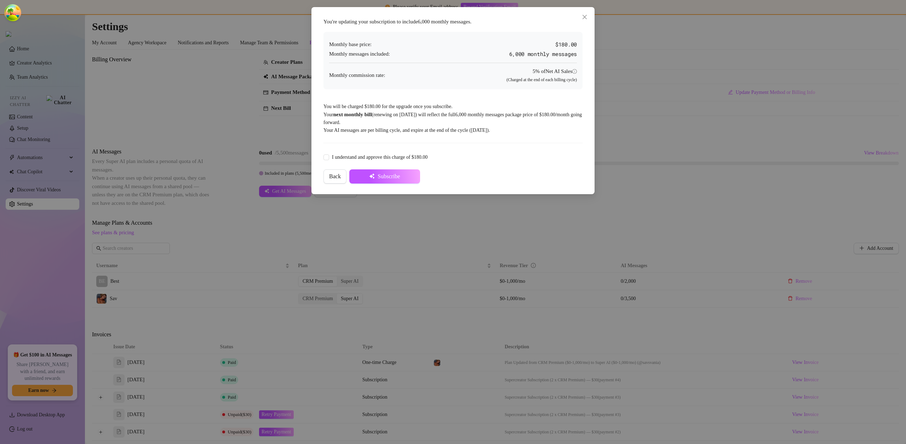
click at [335, 152] on div "I understand and approve this charge of $180.00" at bounding box center [453, 157] width 259 height 11
click at [347, 164] on form "I understand and approve this charge of $180.00 Back Subscribe" at bounding box center [453, 168] width 259 height 32
click at [346, 160] on span "I understand and approve this charge of $180.00" at bounding box center [379, 157] width 101 height 8
click at [329, 159] on input "I understand and approve this charge of $180.00" at bounding box center [326, 156] width 5 height 5
checkbox input "true"
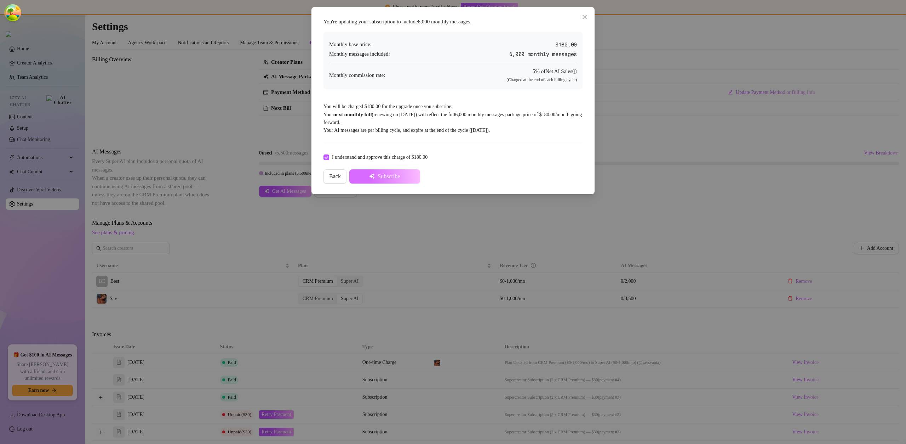
click at [395, 182] on button "Subscribe" at bounding box center [384, 176] width 71 height 14
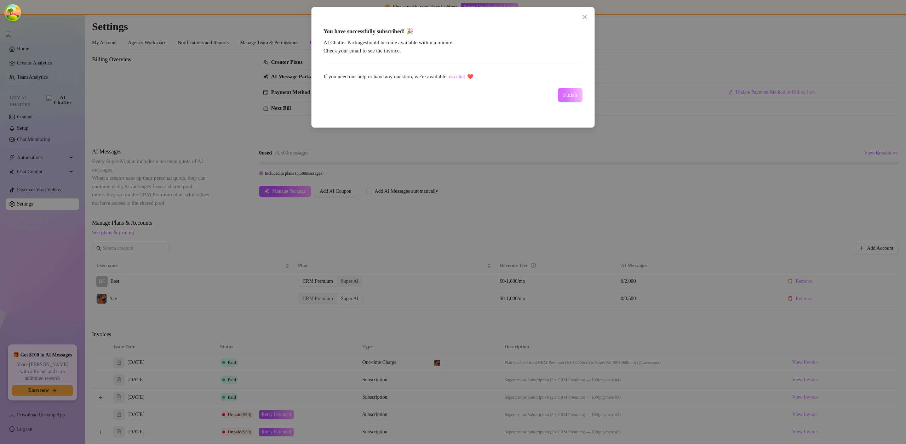
click at [570, 94] on span "Finish" at bounding box center [570, 95] width 14 height 6
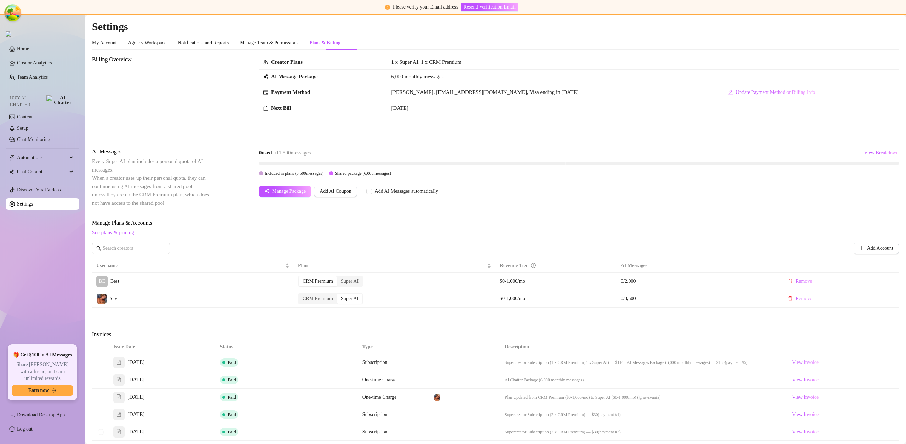
click at [798, 362] on span "View Invoice" at bounding box center [805, 362] width 27 height 8
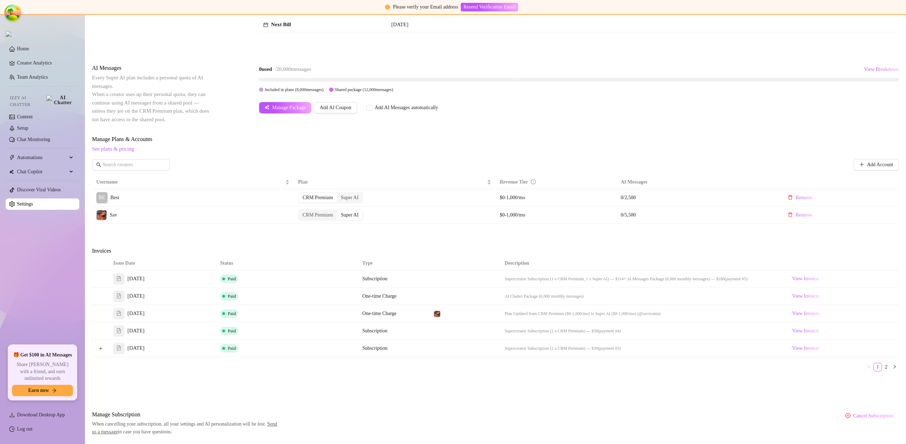
scroll to position [82, 0]
click at [797, 200] on span "Remove" at bounding box center [804, 199] width 17 height 6
click at [839, 182] on span "OK" at bounding box center [835, 180] width 7 height 6
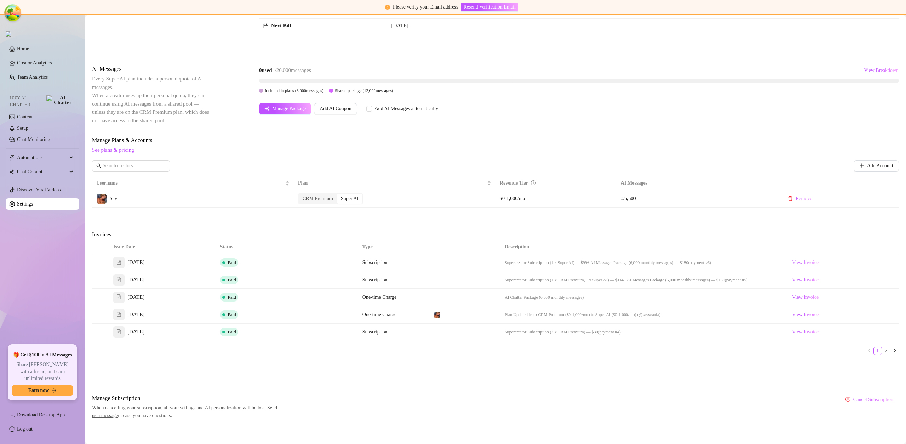
click at [800, 262] on span "View Invoice" at bounding box center [805, 262] width 27 height 8
click at [802, 280] on span "View Invoice" at bounding box center [805, 280] width 27 height 8
click at [796, 266] on span "View Invoice" at bounding box center [805, 262] width 27 height 8
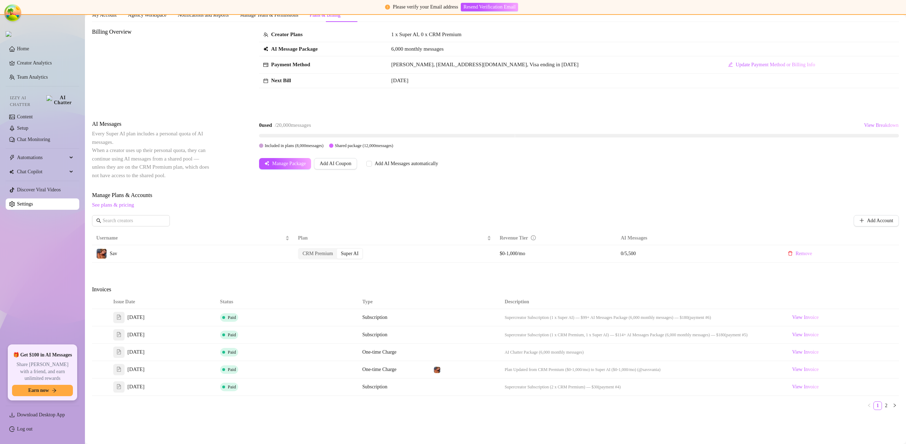
scroll to position [0, 0]
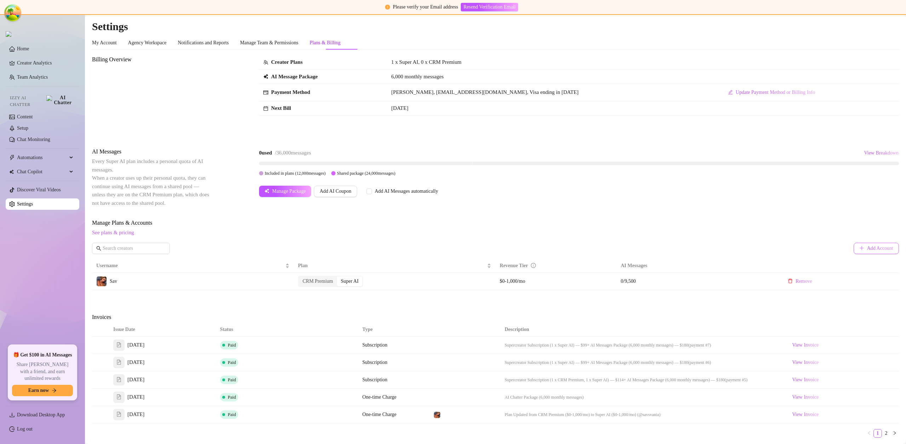
click at [860, 246] on icon "plus" at bounding box center [862, 247] width 5 height 5
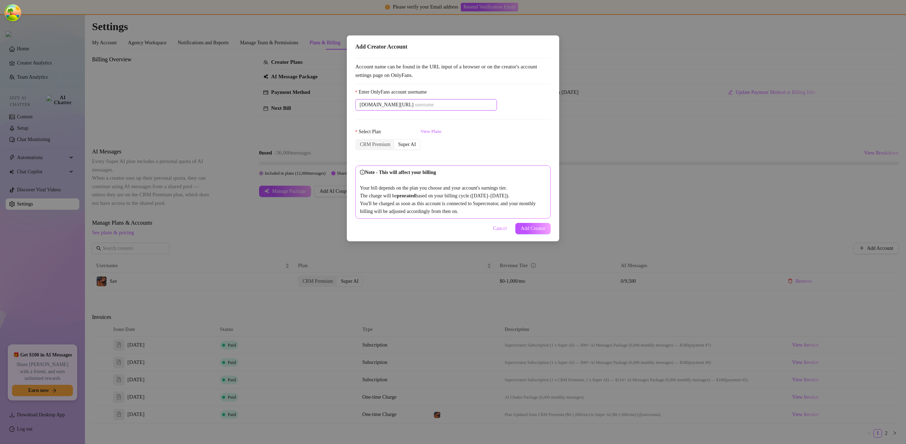
paste input "u21892667nice"
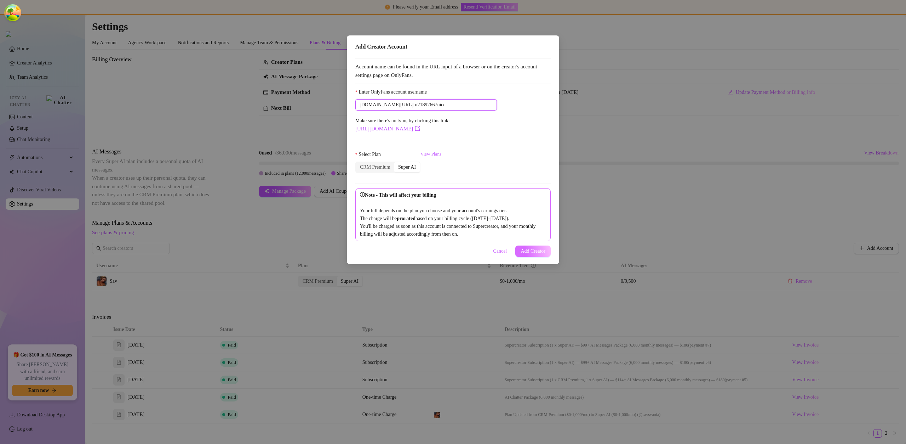
type input "u21892667nice"
click at [537, 249] on span "Add Creator" at bounding box center [533, 251] width 25 height 6
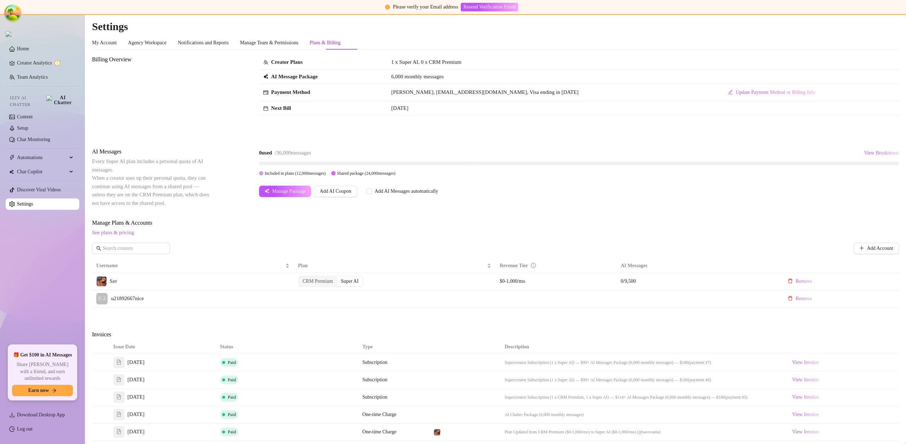
click at [810, 38] on div "My Account Agency Workspace Notifications and Reports Manage Team & Permissions…" at bounding box center [495, 42] width 807 height 13
click at [815, 38] on div "My Account Agency Workspace Notifications and Reports Manage Team & Permissions…" at bounding box center [495, 42] width 807 height 13
click at [874, 153] on span "View Breakdown" at bounding box center [881, 153] width 35 height 6
click at [312, 281] on td at bounding box center [395, 281] width 202 height 17
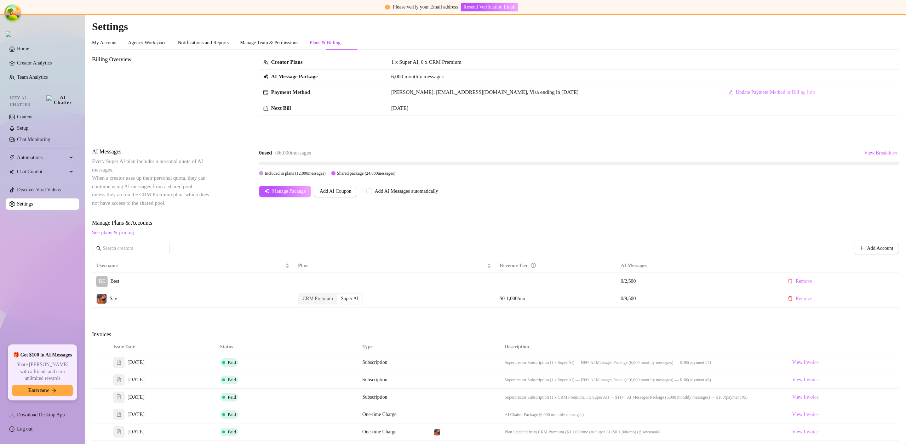
click at [313, 281] on td at bounding box center [395, 281] width 202 height 17
click at [314, 281] on td at bounding box center [395, 281] width 202 height 17
click at [348, 280] on td at bounding box center [395, 281] width 202 height 17
click at [33, 428] on link "Log out" at bounding box center [25, 428] width 16 height 5
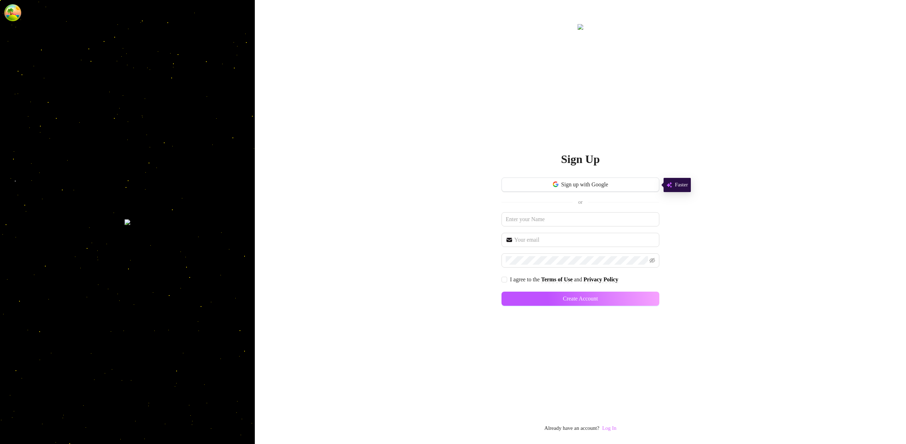
click at [615, 427] on link "Log In" at bounding box center [609, 428] width 14 height 6
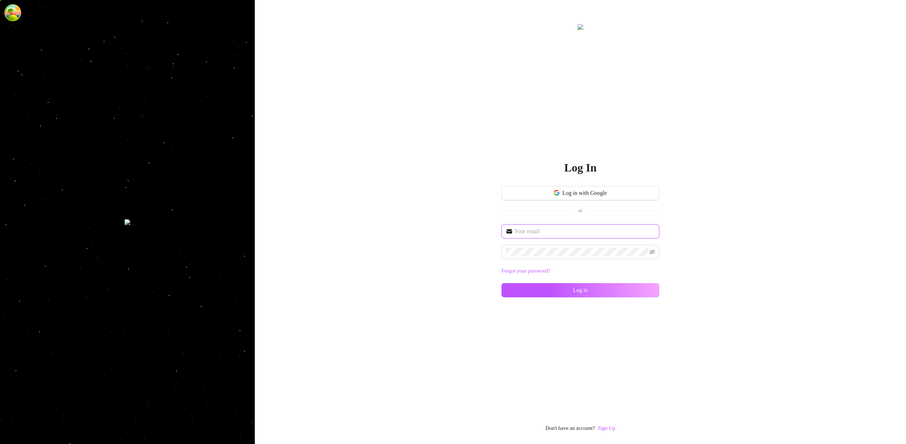
click at [576, 228] on input "text" at bounding box center [584, 231] width 141 height 8
type input "im@supercreator.app"
click at [640, 286] on button "Log in" at bounding box center [581, 290] width 158 height 14
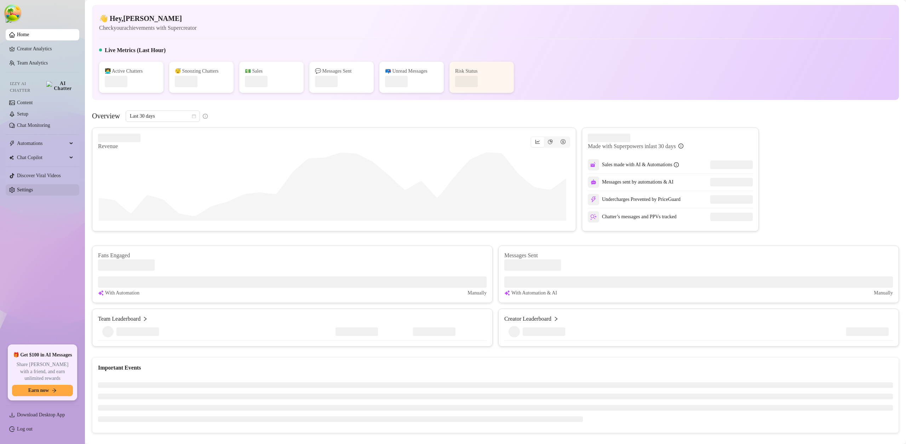
click at [33, 189] on link "Settings" at bounding box center [25, 189] width 16 height 5
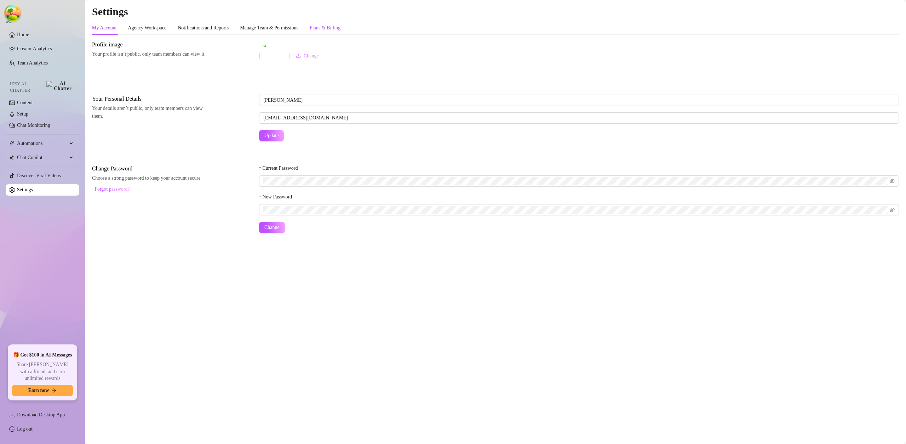
click at [341, 26] on div "Plans & Billing" at bounding box center [325, 28] width 31 height 8
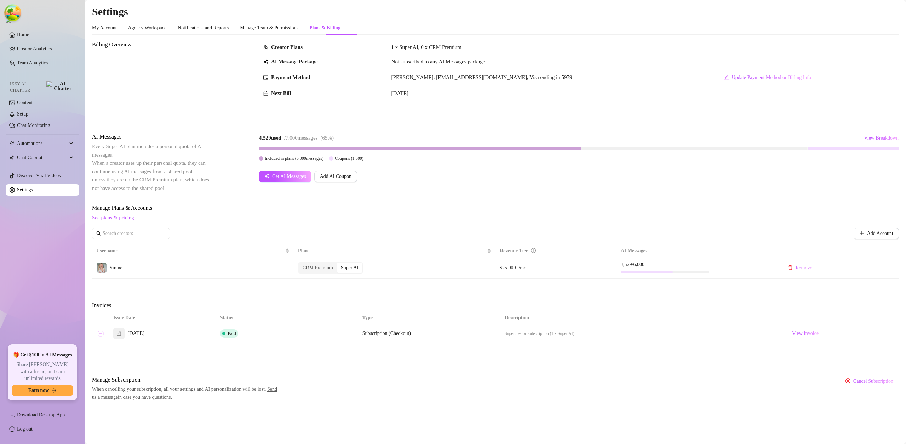
click at [100, 334] on button "Expand row" at bounding box center [101, 333] width 6 height 6
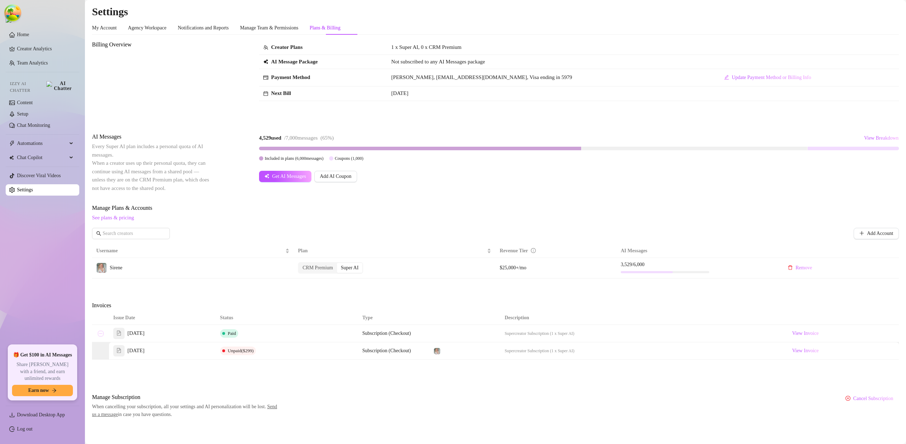
click at [100, 334] on button "Collapse row" at bounding box center [101, 333] width 6 height 6
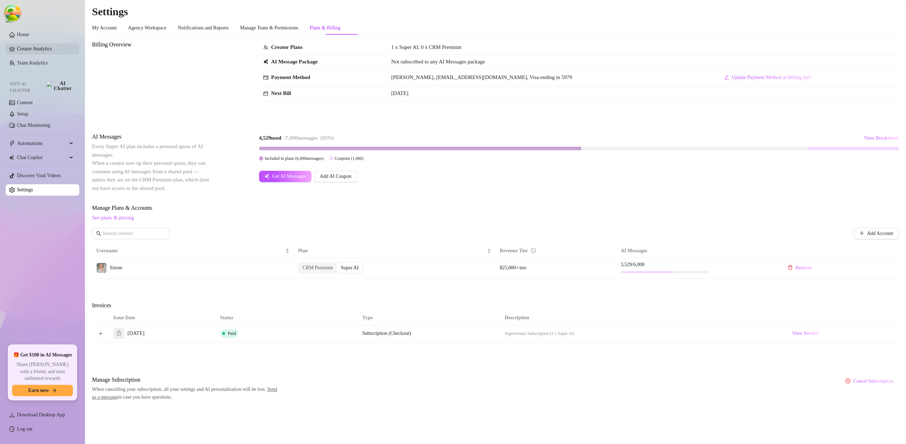
click at [52, 49] on link "Creator Analytics" at bounding box center [45, 48] width 57 height 11
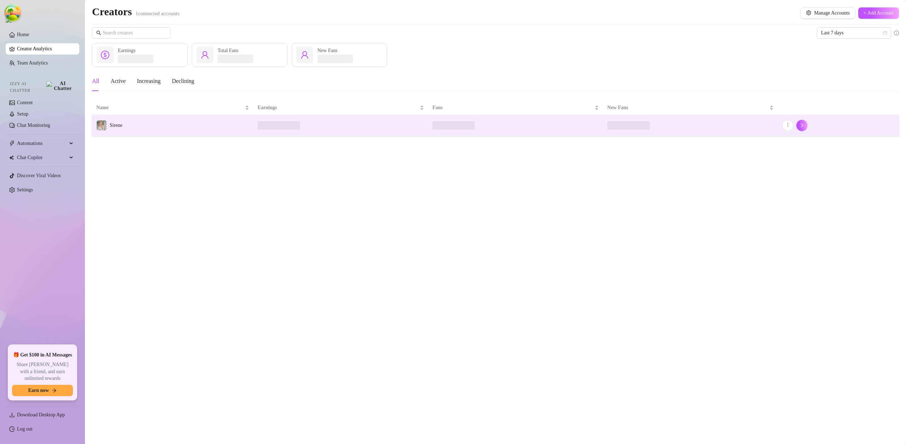
click at [155, 118] on td "Sirene" at bounding box center [172, 125] width 161 height 21
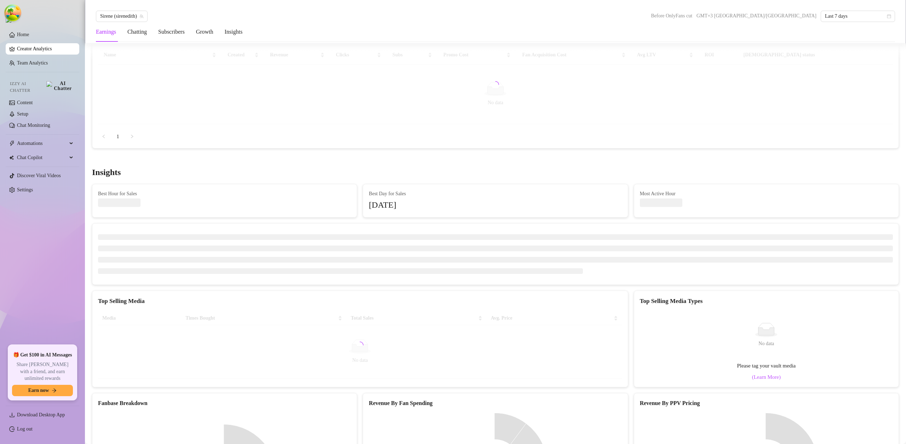
scroll to position [987, 0]
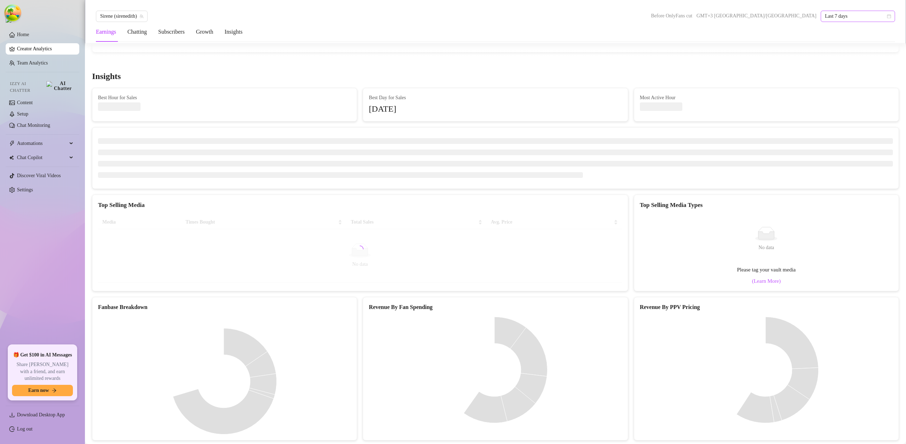
click at [891, 17] on icon "calendar" at bounding box center [889, 16] width 4 height 4
drag, startPoint x: 858, startPoint y: 62, endPoint x: 776, endPoint y: 69, distance: 82.8
click at [858, 62] on div "Last 90 days" at bounding box center [858, 65] width 63 height 8
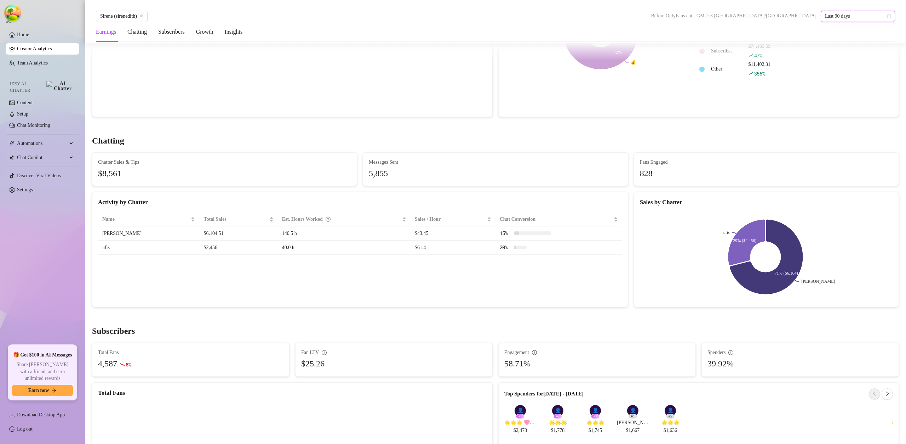
scroll to position [0, 0]
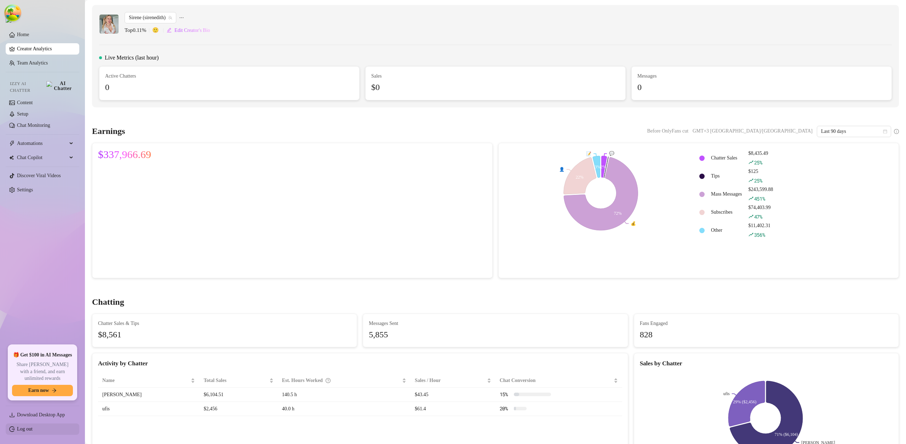
click at [29, 427] on link "Log out" at bounding box center [25, 428] width 16 height 5
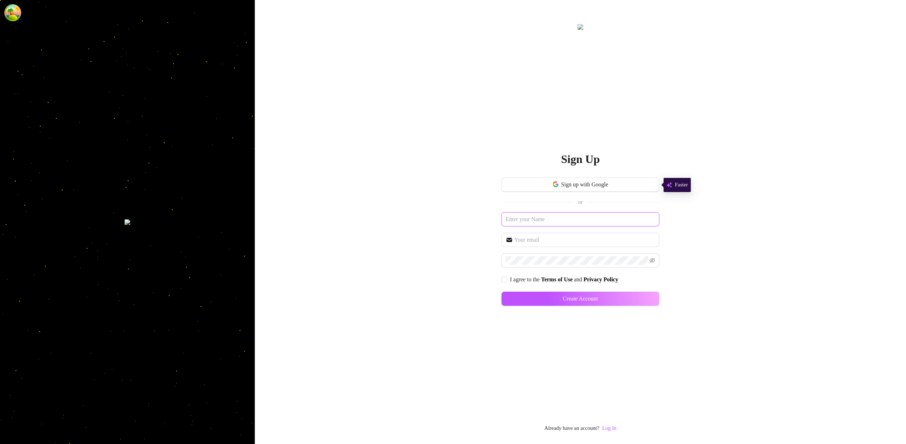
click at [526, 222] on input "text" at bounding box center [581, 219] width 158 height 14
paste input "[EMAIL_ADDRESS][DOMAIN_NAME]"
type input "[EMAIL_ADDRESS][DOMAIN_NAME]"
click at [549, 240] on input "text" at bounding box center [584, 239] width 141 height 8
paste input "[EMAIL_ADDRESS][DOMAIN_NAME]"
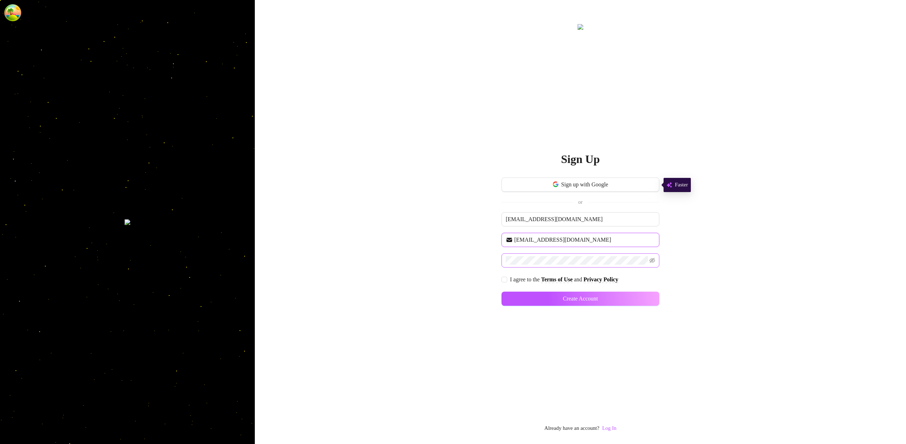
type input "[EMAIL_ADDRESS][DOMAIN_NAME]"
click at [504, 280] on input "I agree to the Terms of Use and Privacy Policy" at bounding box center [504, 279] width 5 height 5
checkbox input "true"
drag, startPoint x: 616, startPoint y: 297, endPoint x: 617, endPoint y: 287, distance: 9.6
click at [616, 297] on button "Create Account" at bounding box center [581, 298] width 158 height 14
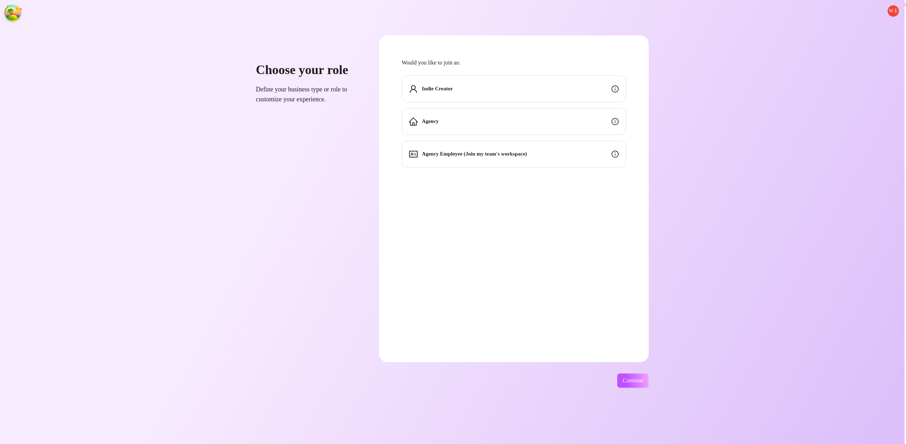
click at [547, 98] on div "Indie Creator" at bounding box center [514, 88] width 224 height 27
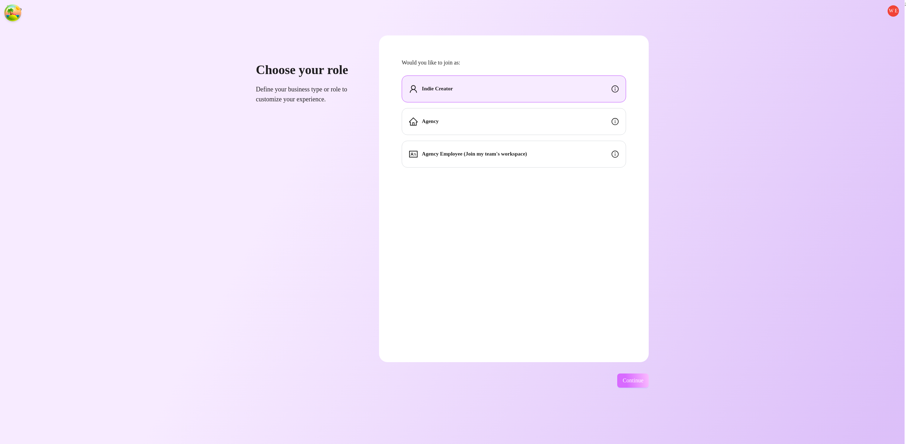
click at [649, 374] on button "Continue" at bounding box center [633, 380] width 32 height 14
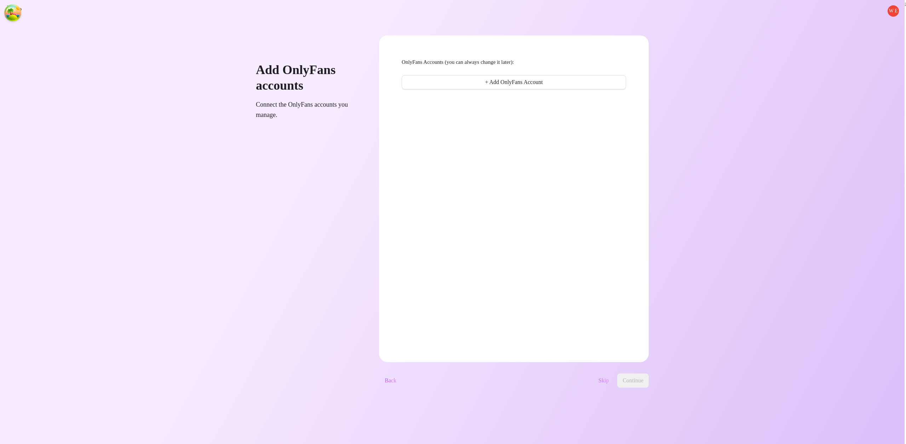
click at [609, 382] on span "Skip" at bounding box center [604, 380] width 10 height 6
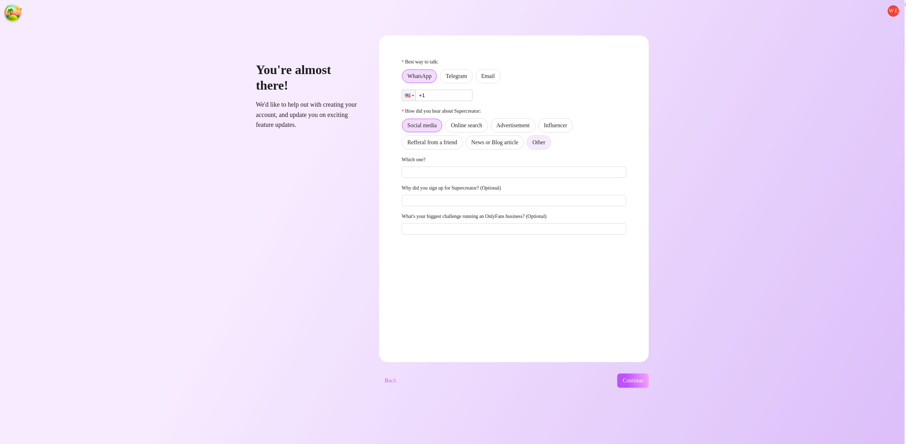
click at [551, 137] on label "Other" at bounding box center [539, 142] width 24 height 14
click at [529, 144] on input "Other" at bounding box center [529, 144] width 0 height 0
click at [492, 61] on div "Best way to talk:" at bounding box center [514, 63] width 224 height 11
click at [501, 70] on label "Email" at bounding box center [488, 76] width 25 height 14
click at [478, 78] on input "Email" at bounding box center [478, 78] width 0 height 0
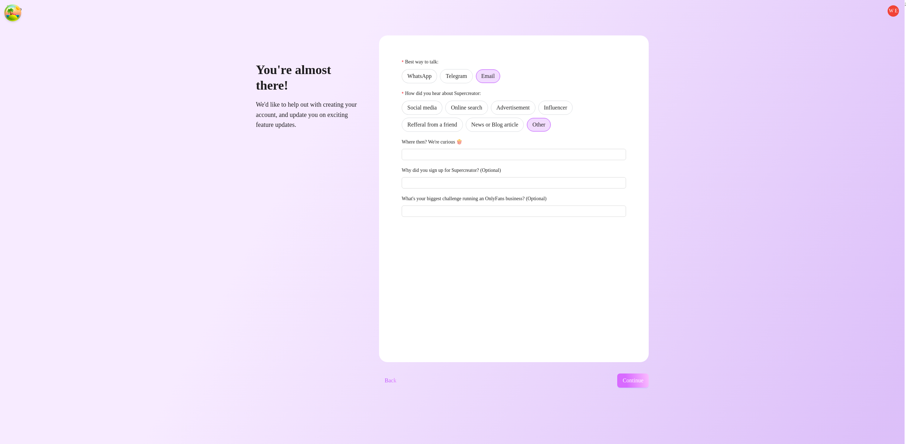
click at [640, 379] on span "Continue" at bounding box center [633, 380] width 21 height 6
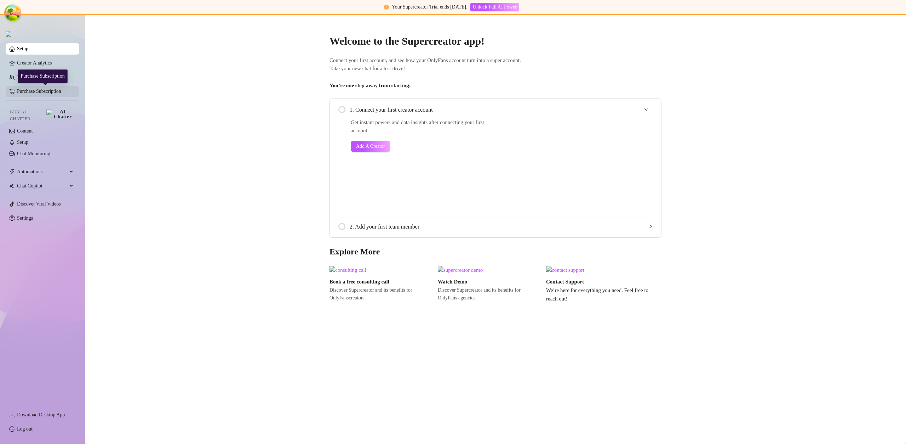
click at [53, 94] on link "Purchase Subscription" at bounding box center [45, 91] width 57 height 11
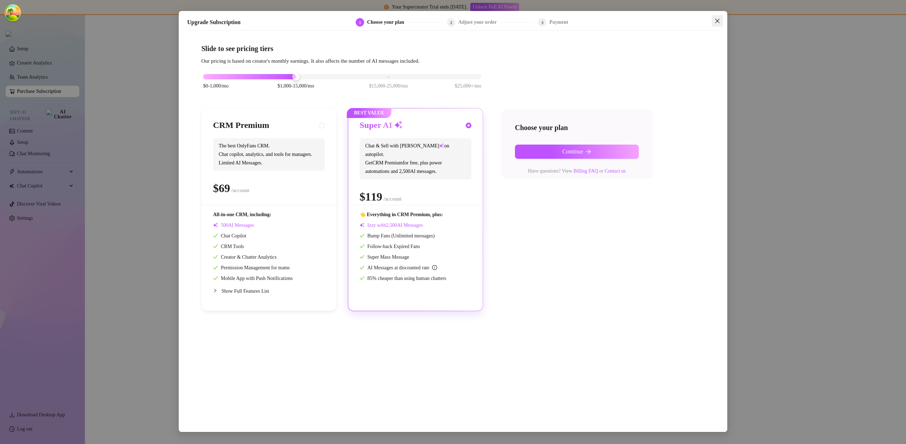
drag, startPoint x: 717, startPoint y: 32, endPoint x: 717, endPoint y: 25, distance: 7.1
click at [717, 32] on div "Upgrade Subscription 1 Choose your plan 2 Adjust your order 3 Payment Slide to …" at bounding box center [453, 221] width 549 height 421
click at [719, 18] on button "Close" at bounding box center [717, 20] width 11 height 11
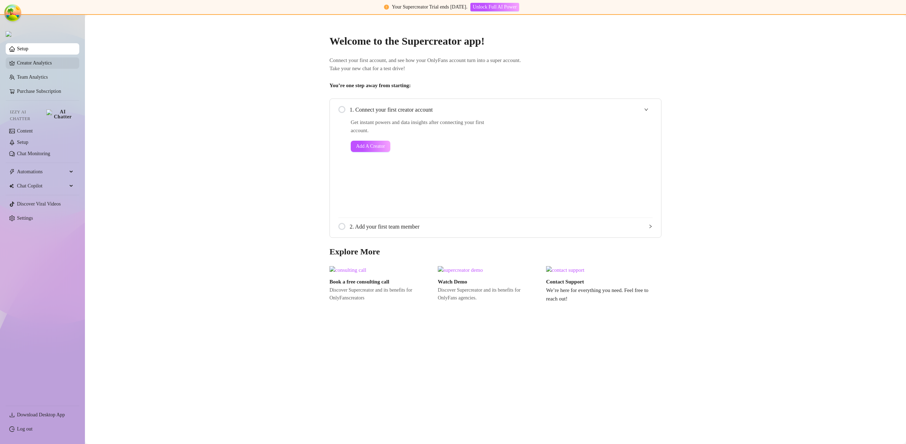
drag, startPoint x: 44, startPoint y: 66, endPoint x: 50, endPoint y: 69, distance: 6.5
click at [44, 67] on link "Creator Analytics" at bounding box center [45, 62] width 57 height 11
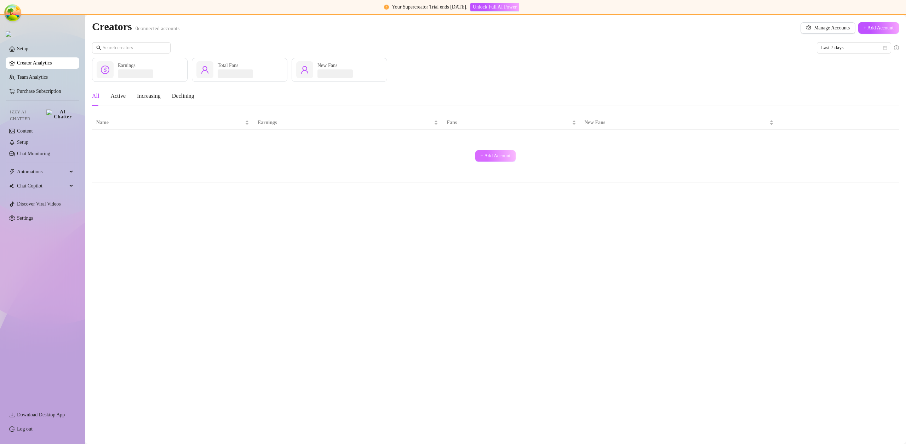
click at [490, 155] on span "+ Add Account" at bounding box center [496, 156] width 30 height 6
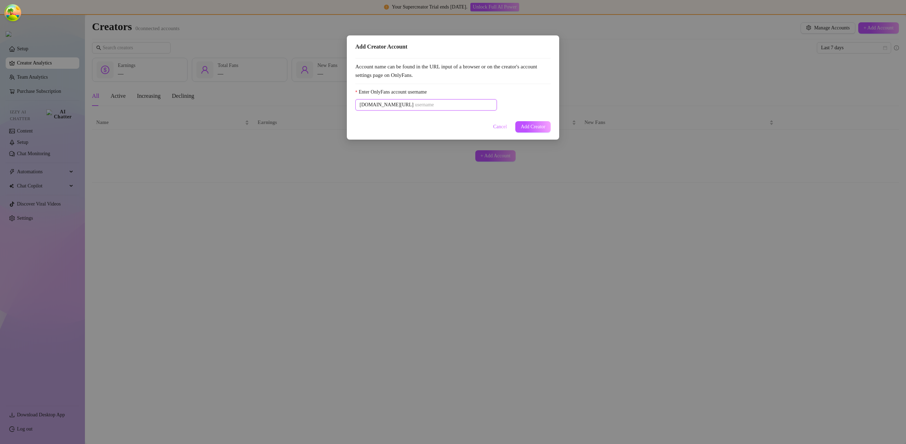
paste input "u21892667nice"
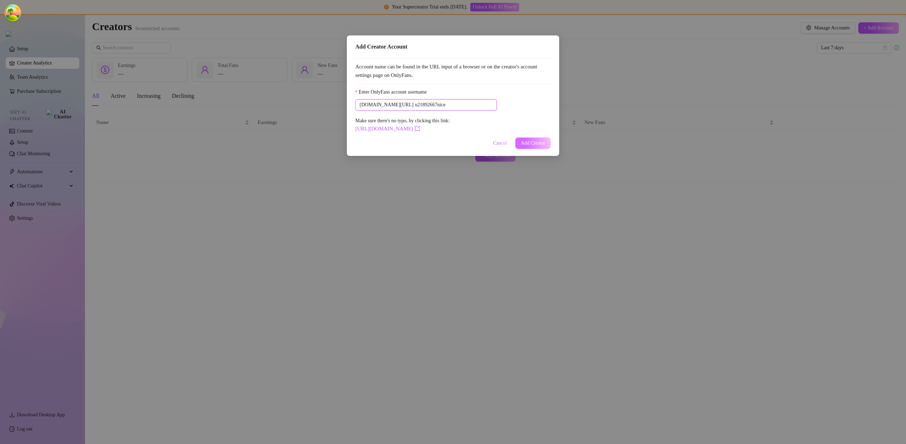
type input "u21892667nice"
click at [529, 148] on button "Add Creator" at bounding box center [532, 142] width 35 height 11
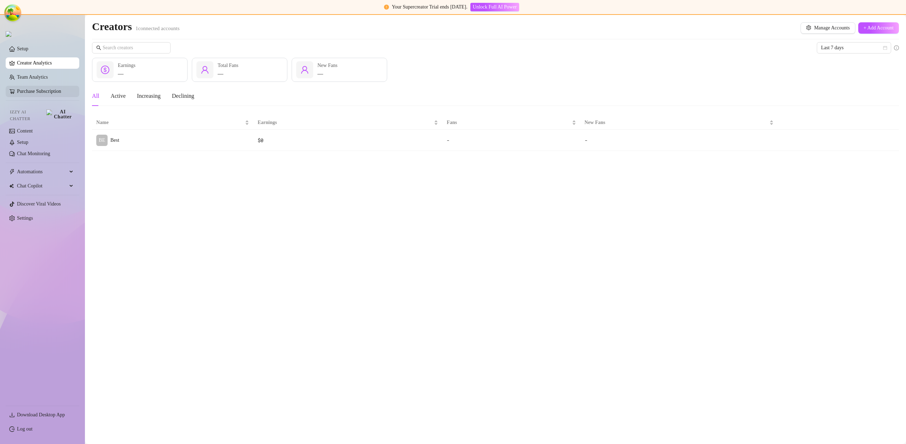
click at [39, 95] on link "Purchase Subscription" at bounding box center [45, 91] width 57 height 11
click at [38, 95] on link "Purchase Subscription" at bounding box center [45, 91] width 57 height 11
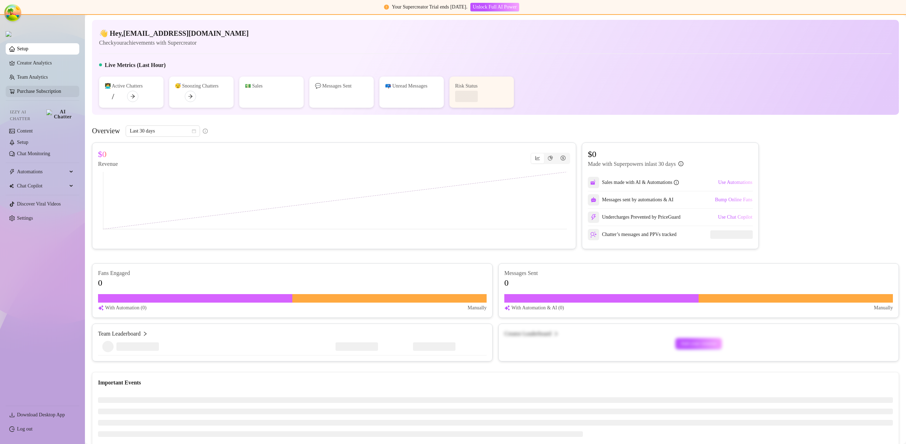
click at [42, 92] on link "Purchase Subscription" at bounding box center [45, 91] width 57 height 11
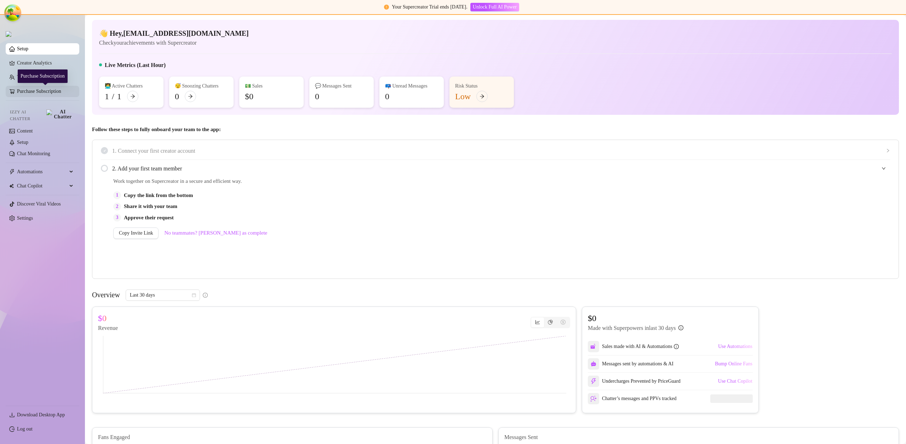
click at [53, 94] on link "Purchase Subscription" at bounding box center [45, 91] width 57 height 11
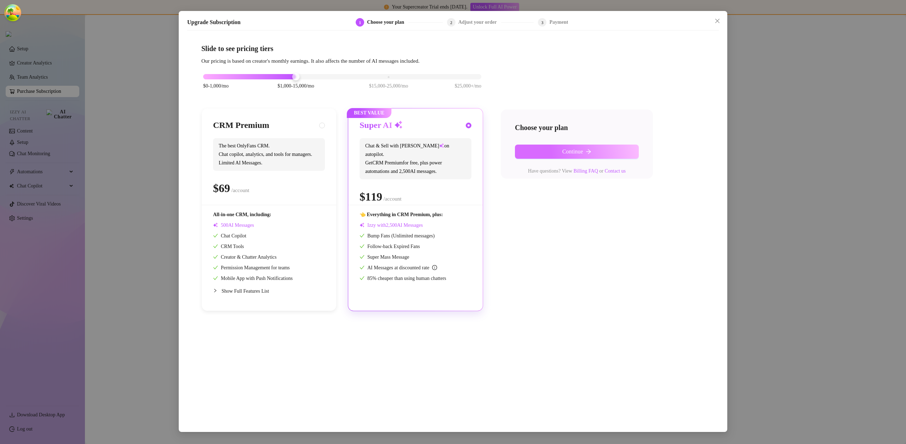
click at [543, 151] on button "Continue" at bounding box center [577, 151] width 124 height 14
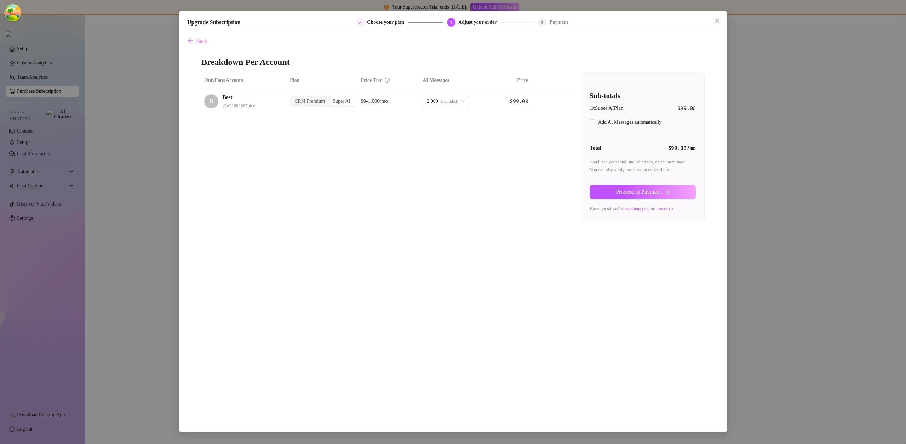
checkbox input "true"
click at [627, 192] on span "Proceed to Payment" at bounding box center [638, 192] width 45 height 6
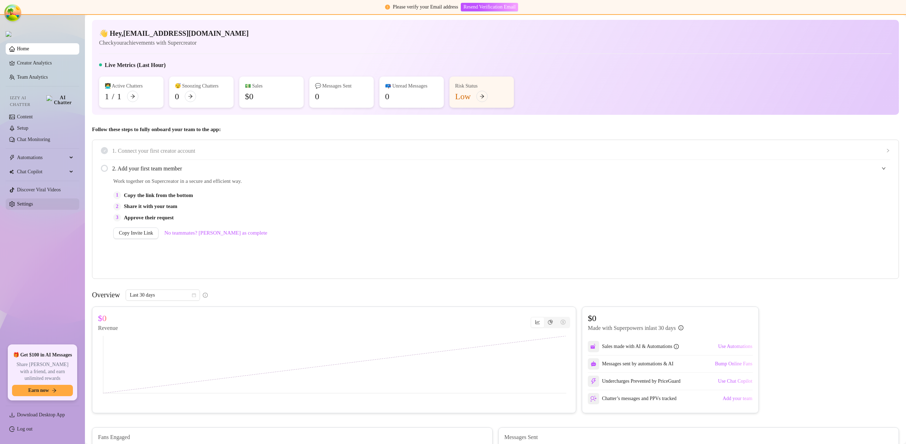
click at [28, 201] on link "Settings" at bounding box center [25, 203] width 16 height 5
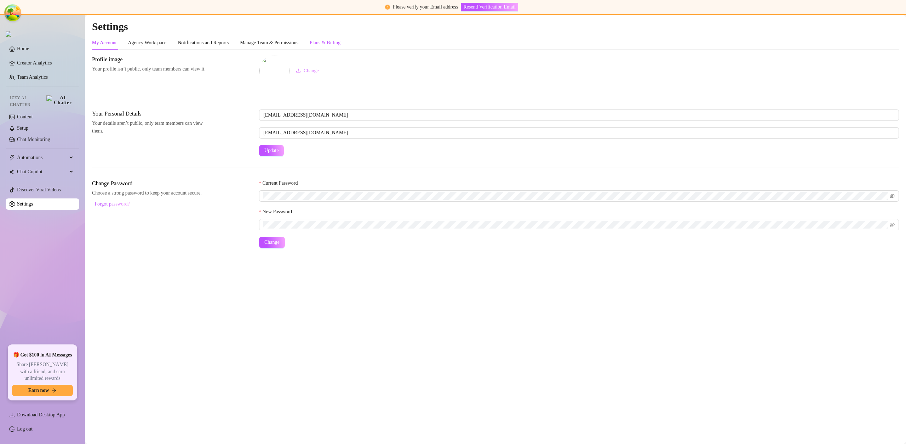
click at [331, 45] on div "Plans & Billing" at bounding box center [325, 43] width 31 height 8
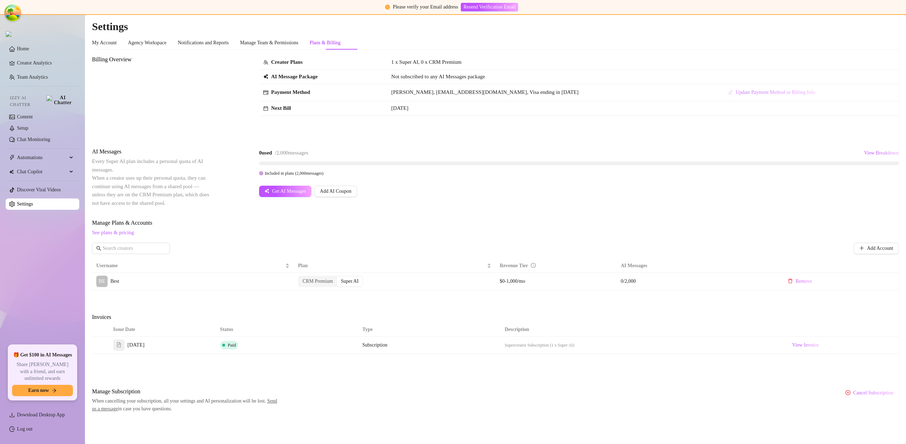
click at [736, 93] on span "Update Payment Method or Billing Info" at bounding box center [775, 93] width 79 height 6
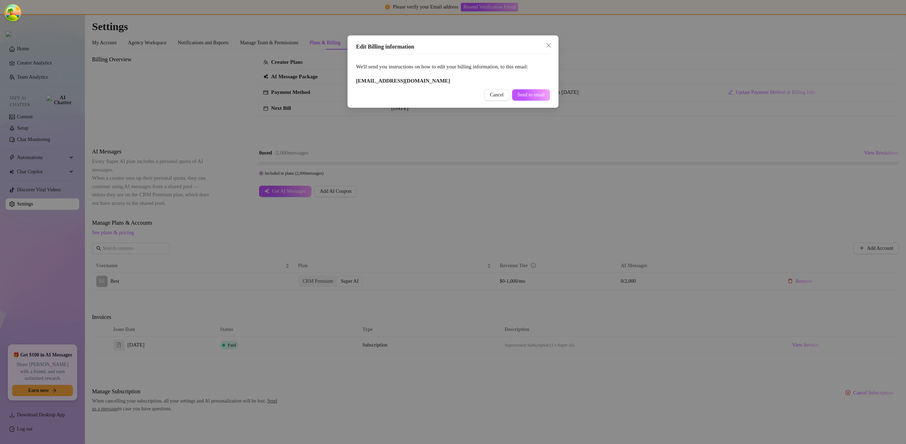
click at [522, 86] on div "Edit Billing information We'll send you instructions on how to edit your billin…" at bounding box center [453, 71] width 211 height 72
click at [530, 92] on span "Send to email" at bounding box center [531, 95] width 27 height 6
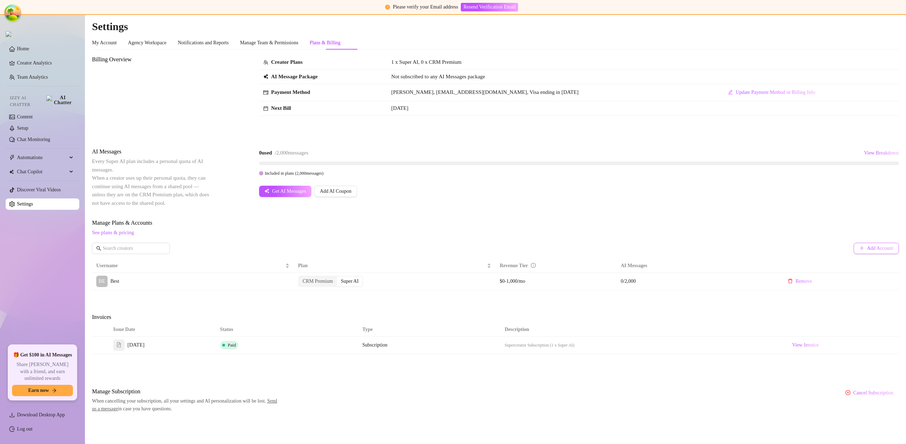
click at [879, 245] on span "Add Account" at bounding box center [880, 248] width 26 height 6
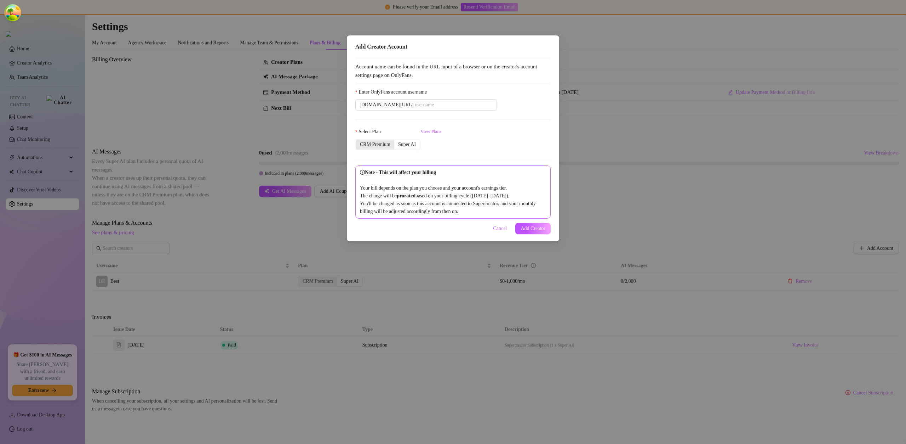
click at [391, 143] on div "CRM Premium" at bounding box center [375, 144] width 38 height 10
click at [358, 141] on input "CRM Premium" at bounding box center [358, 141] width 0 height 0
click at [415, 105] on input "Enter OnlyFans account username" at bounding box center [454, 105] width 78 height 8
paste input "savsvania"
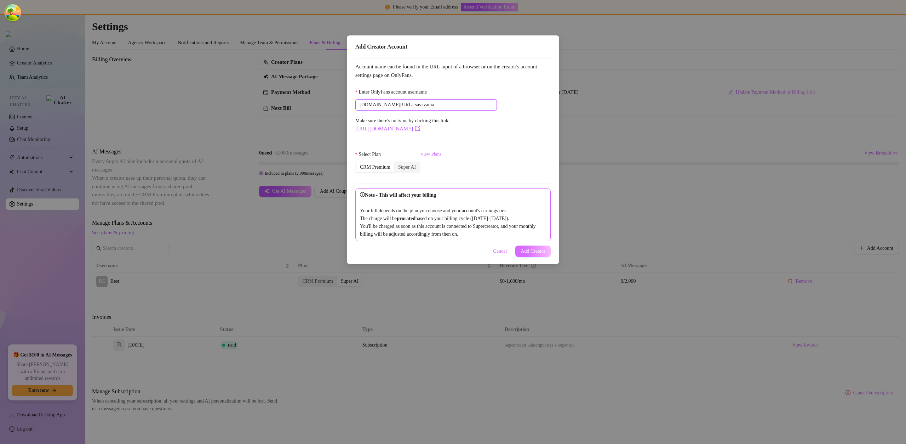
type input "savsvania"
click at [542, 257] on button "Add Creator" at bounding box center [532, 250] width 35 height 11
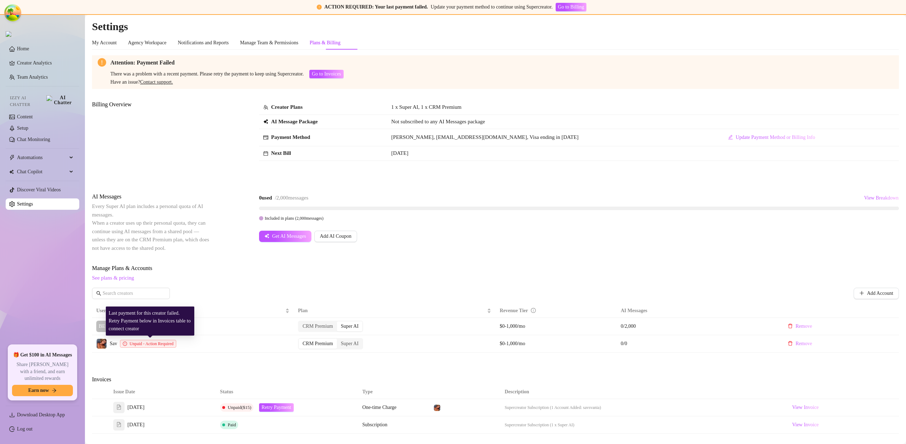
drag, startPoint x: 143, startPoint y: 342, endPoint x: 136, endPoint y: 342, distance: 7.1
click at [143, 342] on span "Unpaid - Action Required" at bounding box center [152, 343] width 44 height 5
click at [274, 409] on span "Retry Payment" at bounding box center [277, 407] width 30 height 6
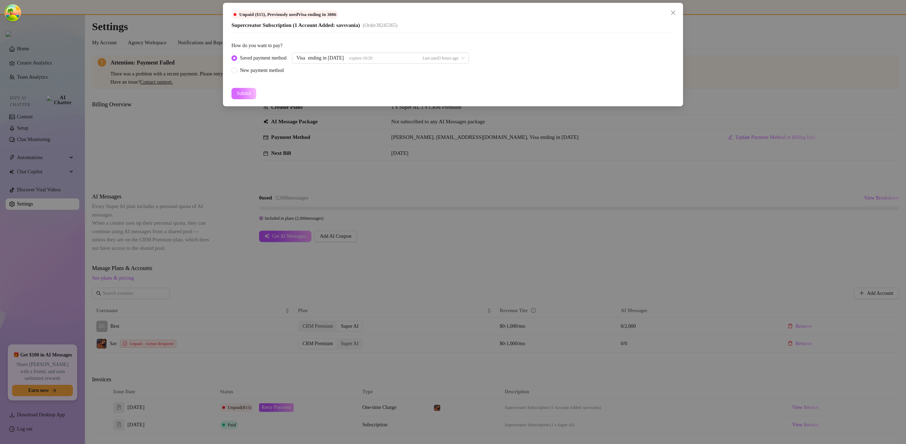
click at [246, 91] on span "Submit" at bounding box center [244, 94] width 14 height 6
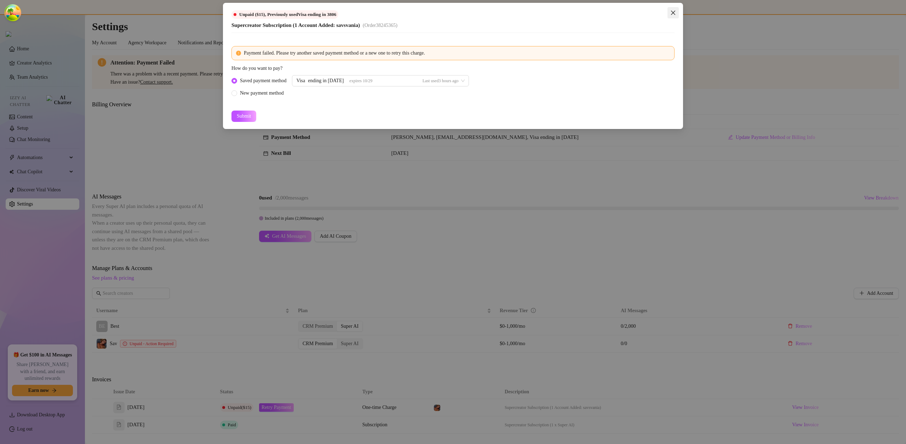
click at [672, 11] on icon "close" at bounding box center [674, 13] width 6 height 6
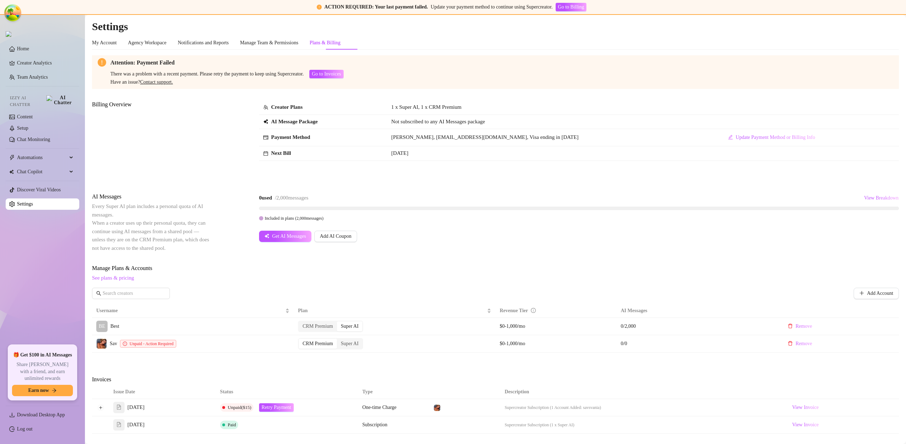
click at [97, 406] on td at bounding box center [100, 407] width 17 height 17
click at [99, 406] on button "Expand row" at bounding box center [101, 407] width 6 height 6
click at [270, 411] on td "Unpaid ($15) Retry Payment" at bounding box center [287, 407] width 142 height 17
click at [270, 407] on span "Retry Payment" at bounding box center [277, 407] width 30 height 6
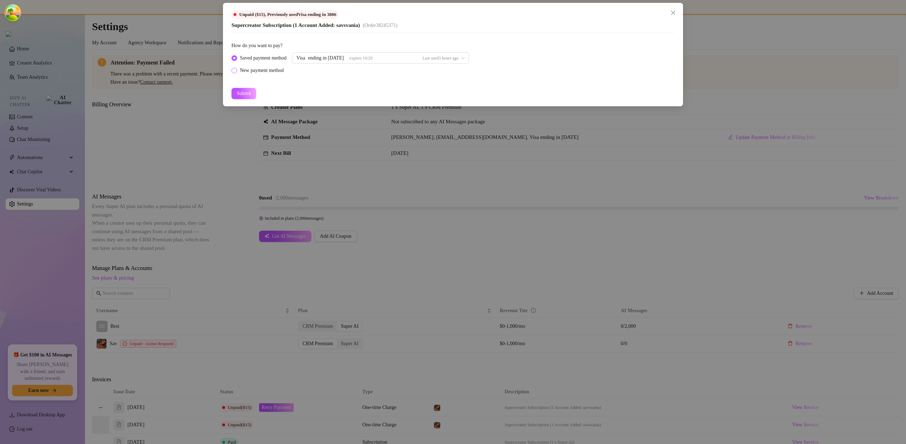
click at [257, 72] on div "New payment method" at bounding box center [262, 71] width 44 height 8
click at [236, 72] on input "New payment method" at bounding box center [234, 71] width 3 height 5
radio input "true"
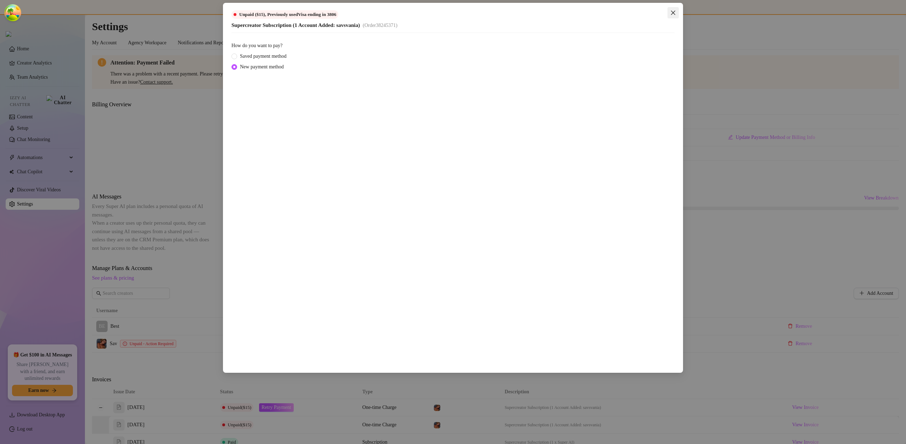
click at [672, 11] on icon "close" at bounding box center [674, 13] width 6 height 6
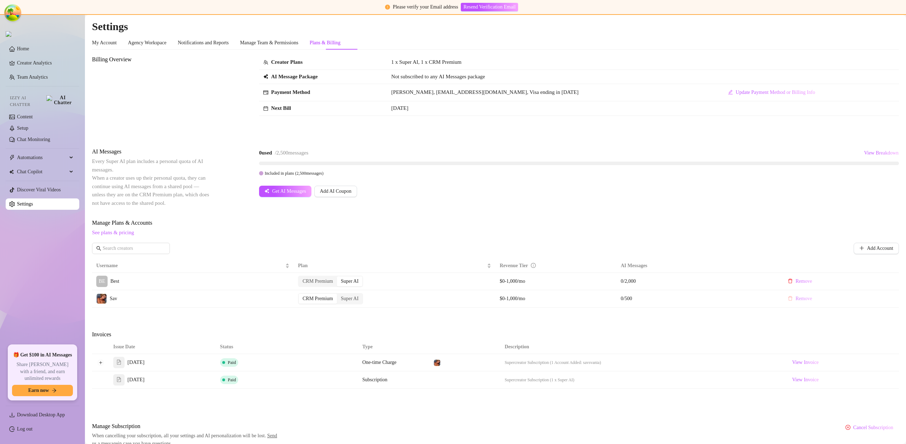
click at [796, 300] on span "Remove" at bounding box center [804, 299] width 17 height 6
click at [839, 278] on span "OK" at bounding box center [835, 280] width 7 height 6
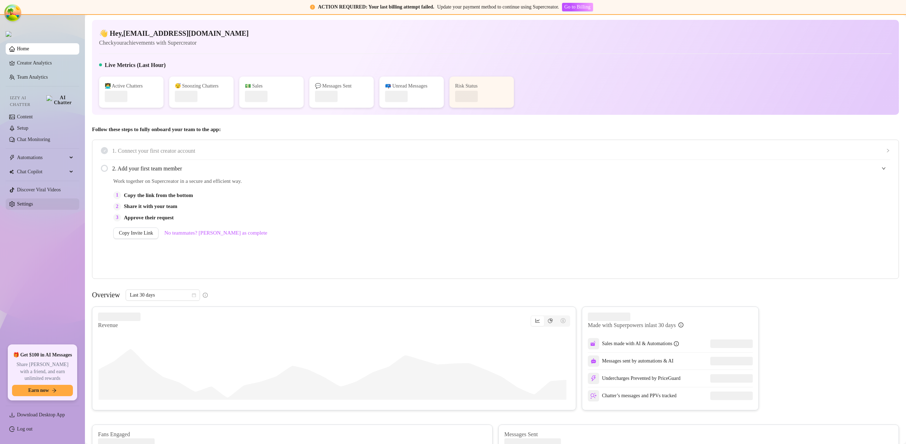
click at [33, 201] on link "Settings" at bounding box center [25, 203] width 16 height 5
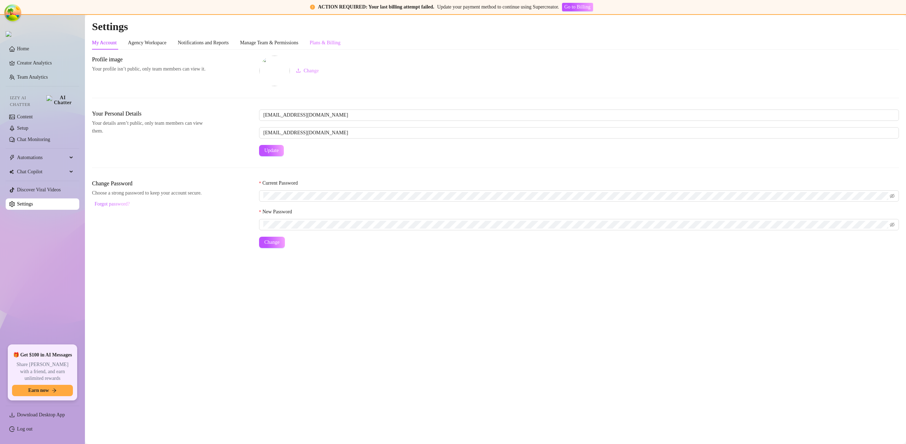
click at [341, 36] on div "Plans & Billing" at bounding box center [325, 42] width 31 height 13
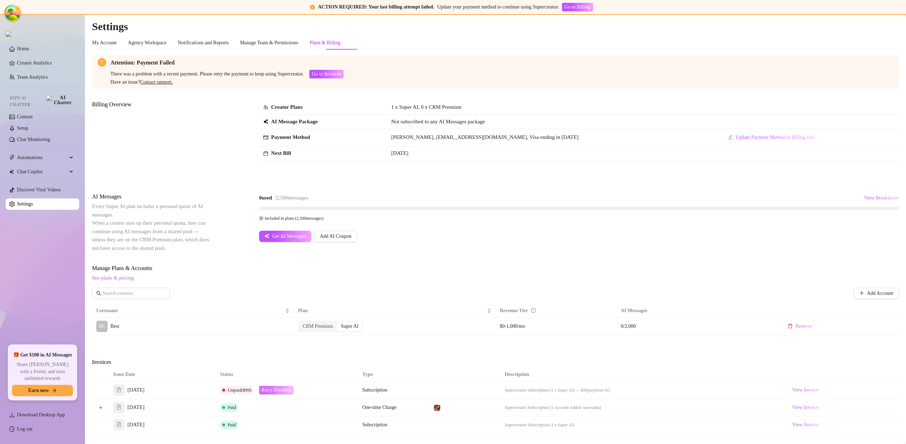
click at [275, 392] on span "Retry Payment" at bounding box center [277, 390] width 30 height 6
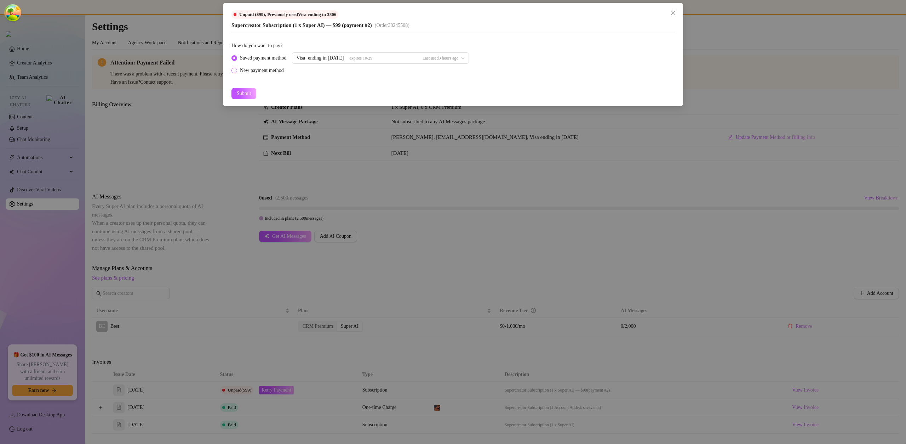
click at [283, 68] on div "New payment method" at bounding box center [262, 71] width 44 height 8
click at [236, 69] on input "New payment method" at bounding box center [234, 71] width 3 height 5
radio input "true"
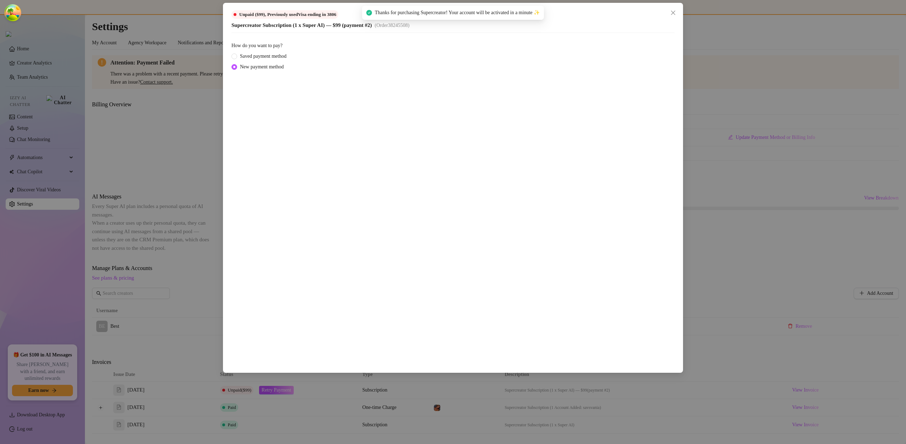
click at [671, 10] on icon "close" at bounding box center [674, 13] width 6 height 6
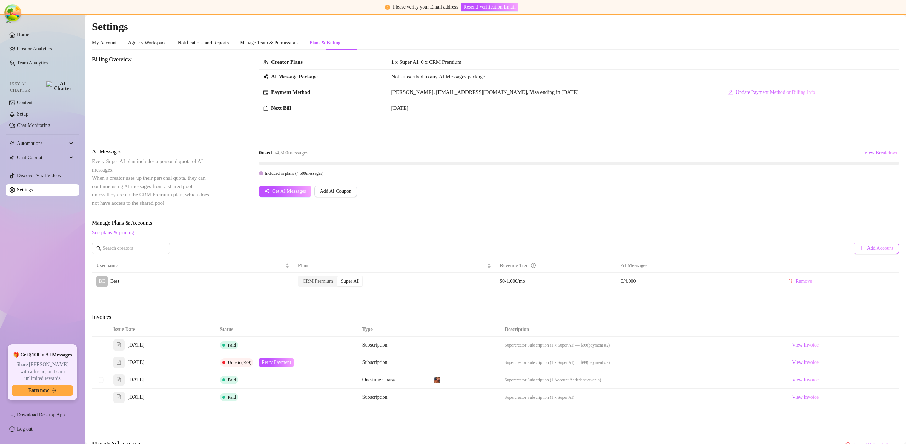
click at [872, 246] on span "Add Account" at bounding box center [880, 248] width 26 height 6
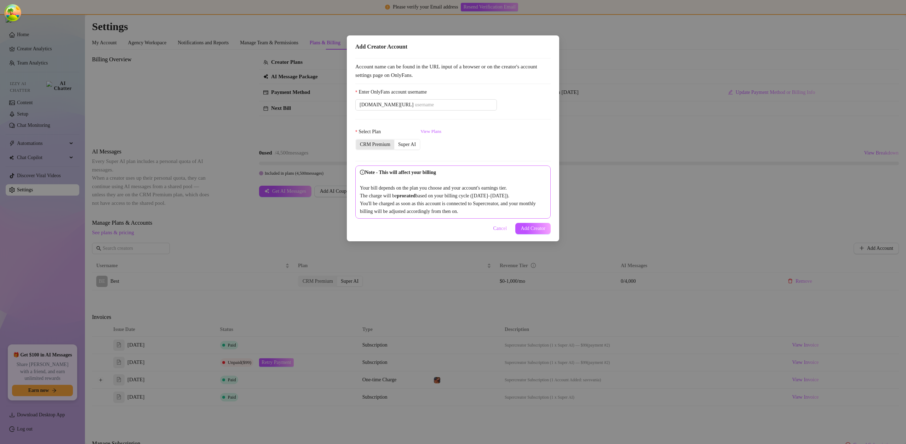
click at [387, 143] on div "CRM Premium" at bounding box center [375, 144] width 38 height 10
click at [358, 141] on input "CRM Premium" at bounding box center [358, 141] width 0 height 0
click at [438, 104] on input "Enter OnlyFans account username" at bounding box center [454, 105] width 78 height 8
paste input "savsvania"
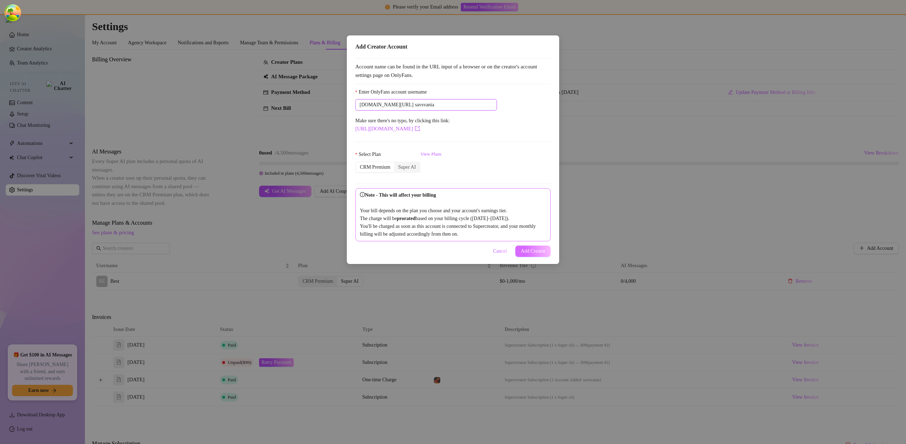
type input "savsvania"
click at [531, 254] on span "Add Creator" at bounding box center [533, 251] width 25 height 6
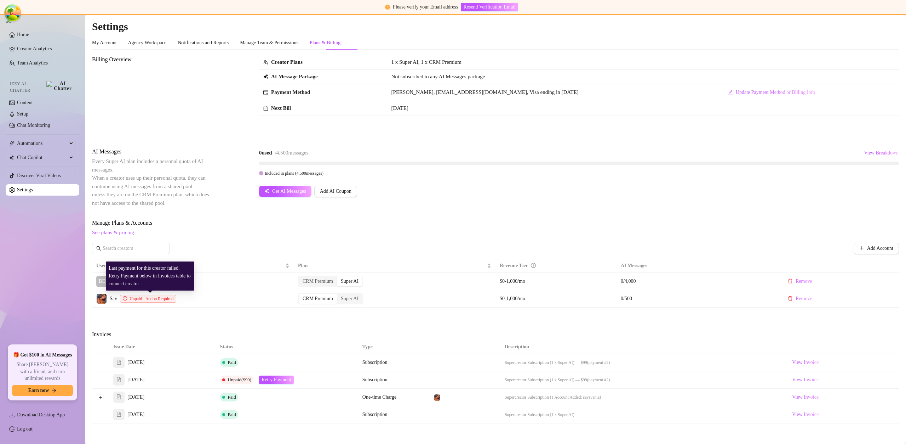
click at [160, 298] on span "Unpaid - Action Required" at bounding box center [152, 298] width 44 height 5
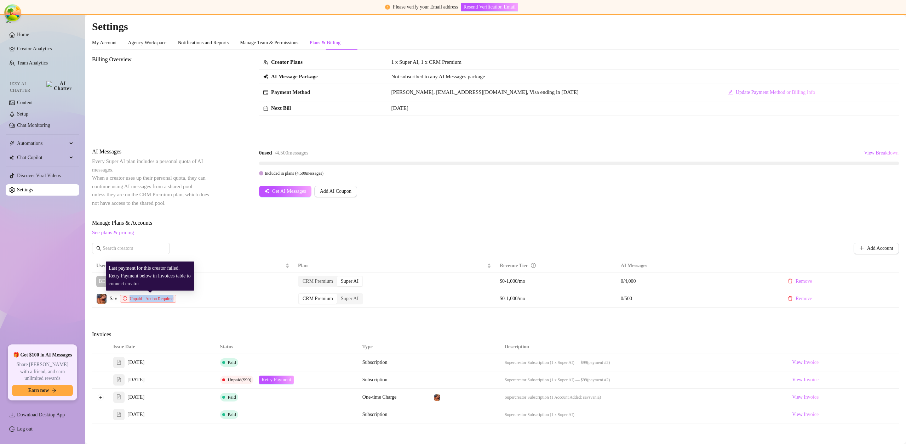
click at [160, 298] on span "Unpaid - Action Required" at bounding box center [152, 298] width 44 height 5
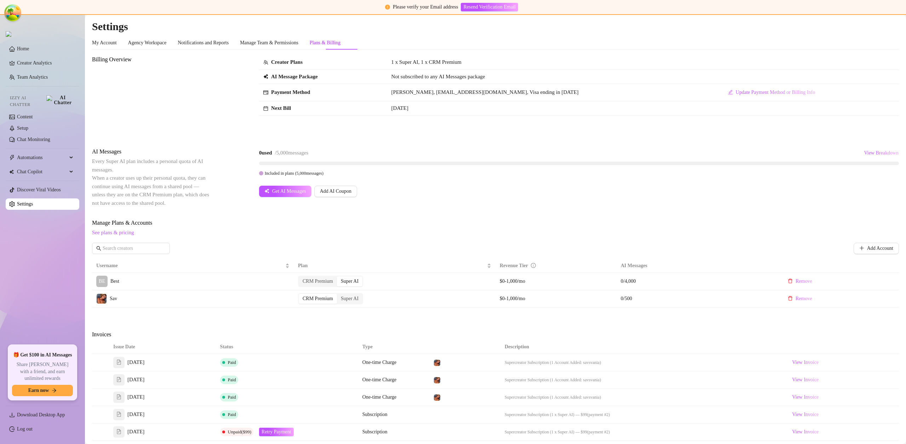
click at [232, 240] on div "Manage Plans & Accounts See plans & pricing Add Account" at bounding box center [495, 238] width 807 height 40
click at [241, 231] on span "See plans & pricing" at bounding box center [495, 232] width 807 height 8
click at [790, 381] on link "View Invoice" at bounding box center [806, 379] width 32 height 8
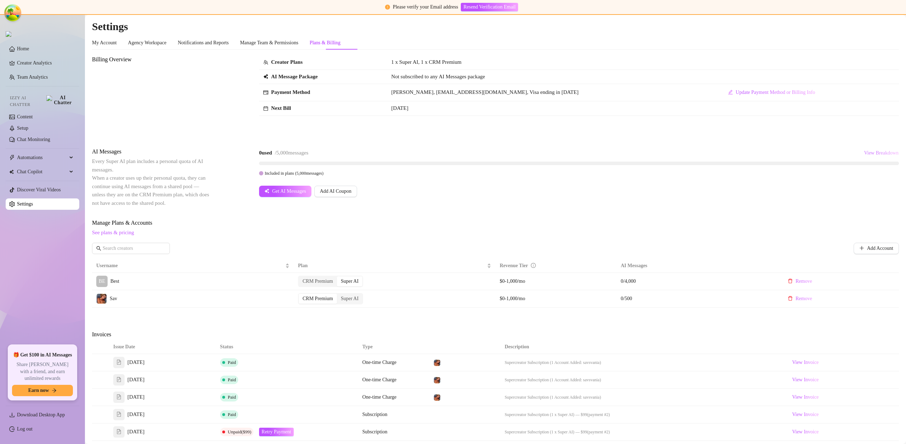
click at [864, 147] on button "View Breakdown" at bounding box center [881, 152] width 35 height 11
click at [688, 136] on div "Billing Overview Creator Plans 1 x Super AI, 1 x CRM Premium AI Message Package…" at bounding box center [495, 287] width 807 height 464
click at [736, 92] on span "Update Payment Method or Billing Info" at bounding box center [775, 93] width 79 height 6
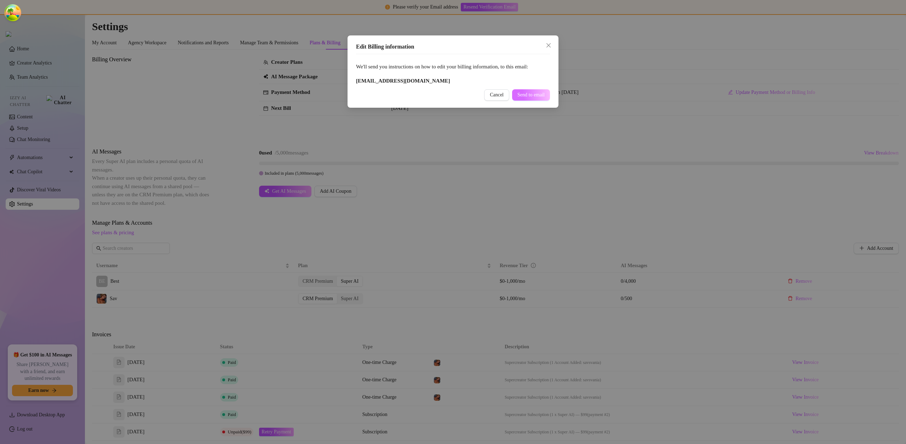
click at [518, 96] on span "Send to email" at bounding box center [531, 95] width 27 height 6
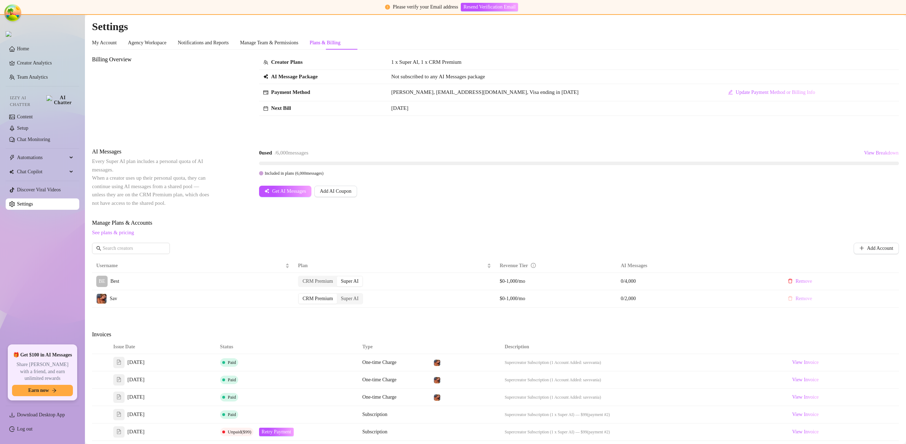
click at [802, 298] on span "Remove" at bounding box center [804, 299] width 17 height 6
click at [839, 280] on span "OK" at bounding box center [835, 280] width 7 height 6
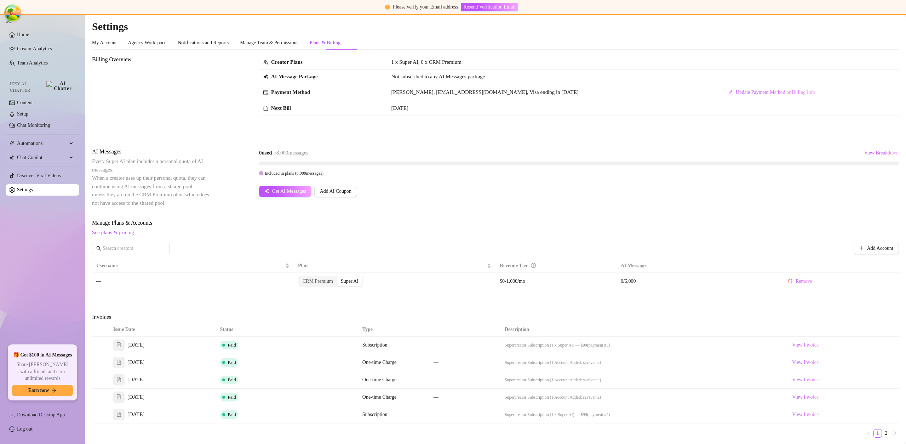
click at [877, 156] on button "View Breakdown" at bounding box center [881, 152] width 35 height 11
click at [877, 154] on span "View Breakdown" at bounding box center [881, 153] width 35 height 6
click at [876, 154] on span "View Breakdown" at bounding box center [881, 153] width 35 height 6
click at [867, 248] on span "Add Account" at bounding box center [880, 248] width 26 height 6
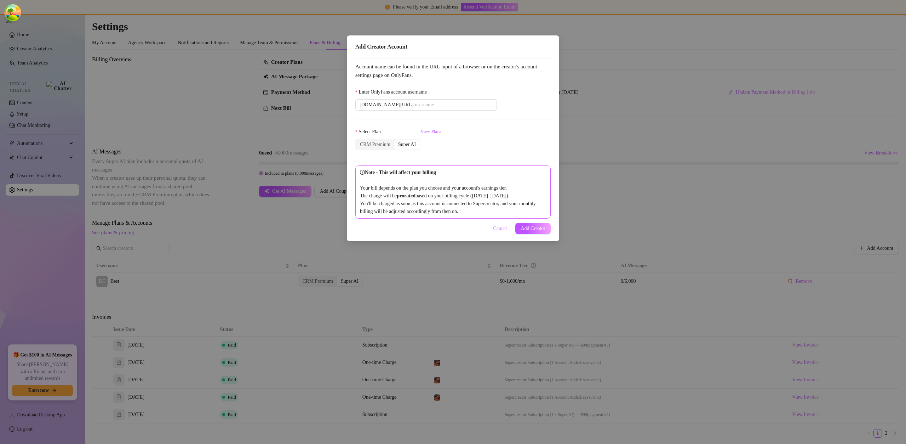
click at [501, 231] on span "Cancel" at bounding box center [501, 229] width 14 height 6
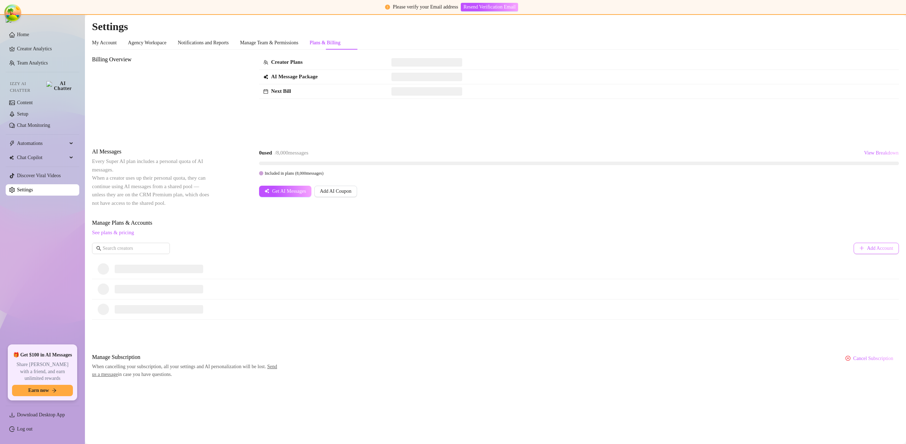
click at [860, 247] on icon "plus" at bounding box center [862, 247] width 5 height 5
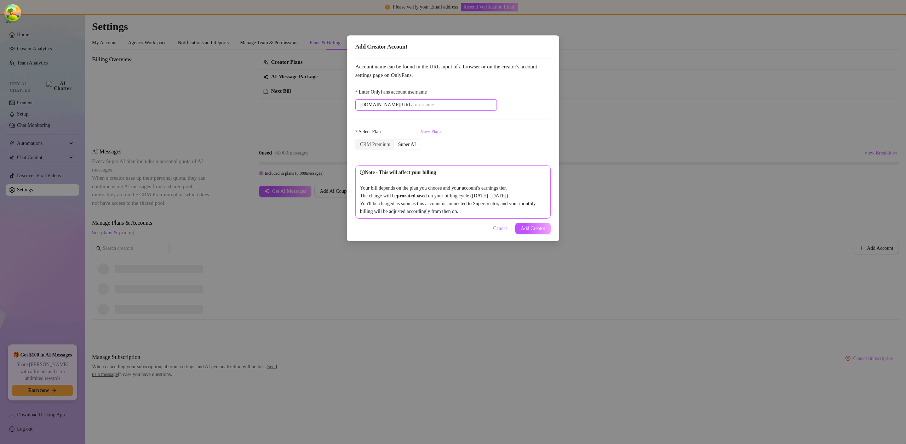
paste input "savsvania"
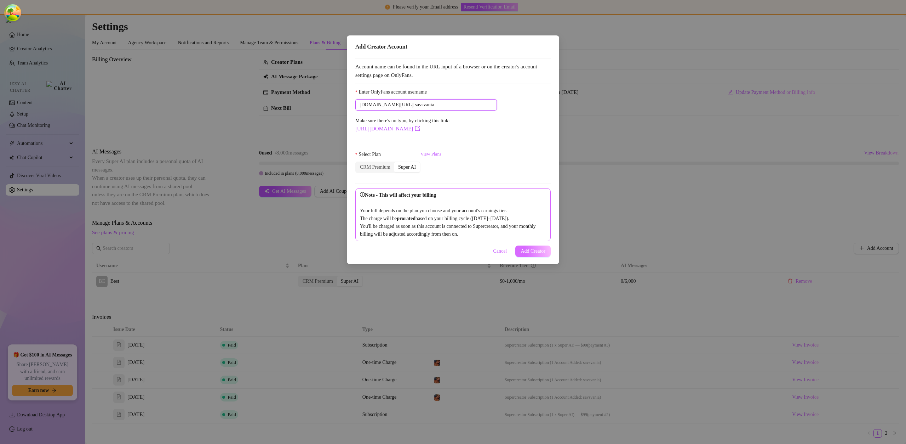
type input "savsvania"
click at [528, 254] on span "Add Creator" at bounding box center [533, 251] width 25 height 6
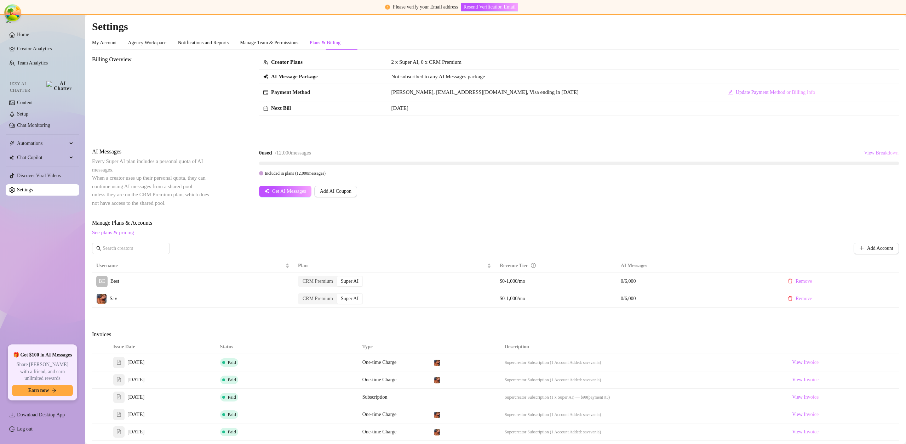
click at [864, 155] on span "View Breakdown" at bounding box center [881, 153] width 35 height 6
click at [865, 200] on span "0 / 6,000 used" at bounding box center [866, 200] width 22 height 7
